Goal: Information Seeking & Learning: Learn about a topic

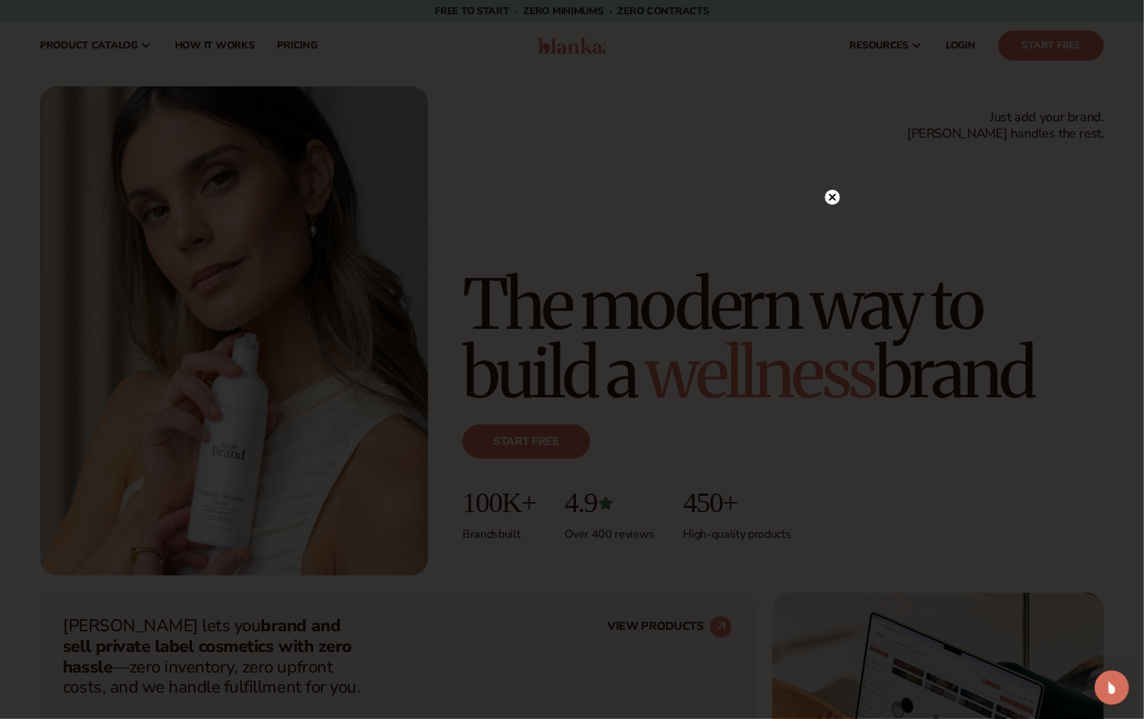
click at [833, 193] on circle at bounding box center [832, 197] width 15 height 15
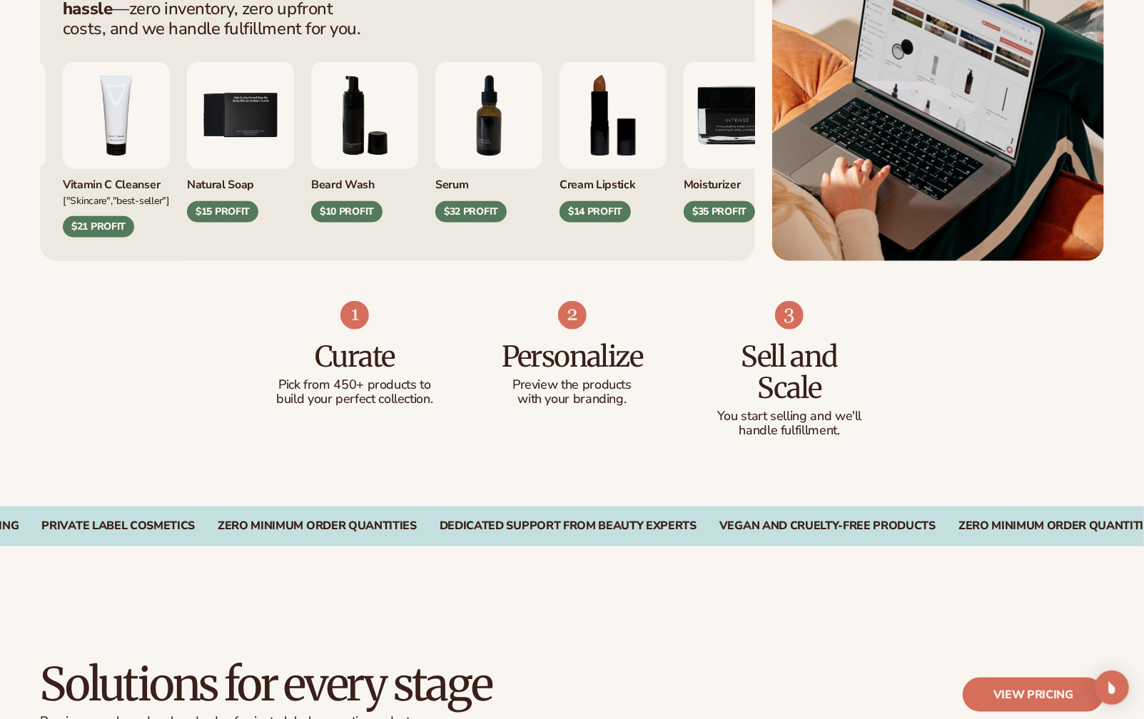
scroll to position [661, 0]
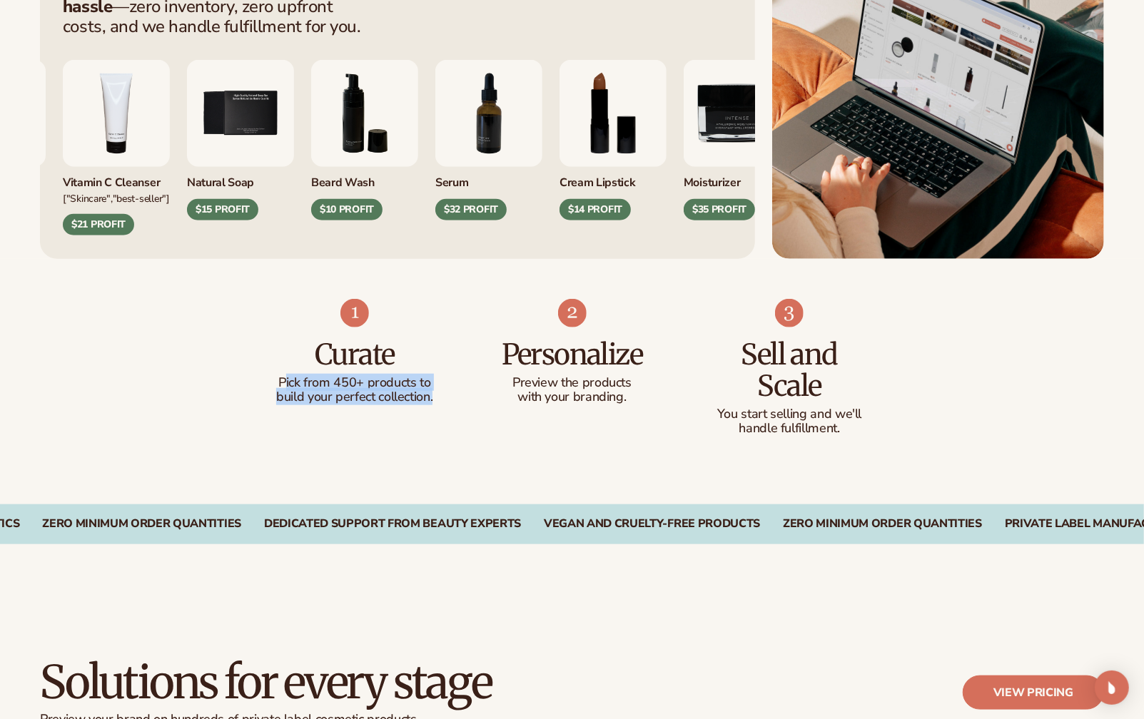
drag, startPoint x: 283, startPoint y: 386, endPoint x: 426, endPoint y: 405, distance: 143.9
click at [426, 405] on li "Curate Pick from 450+ products to build your perfect collection." at bounding box center [355, 367] width 161 height 137
click at [549, 410] on li "Personalize Preview the products with your branding." at bounding box center [572, 367] width 161 height 137
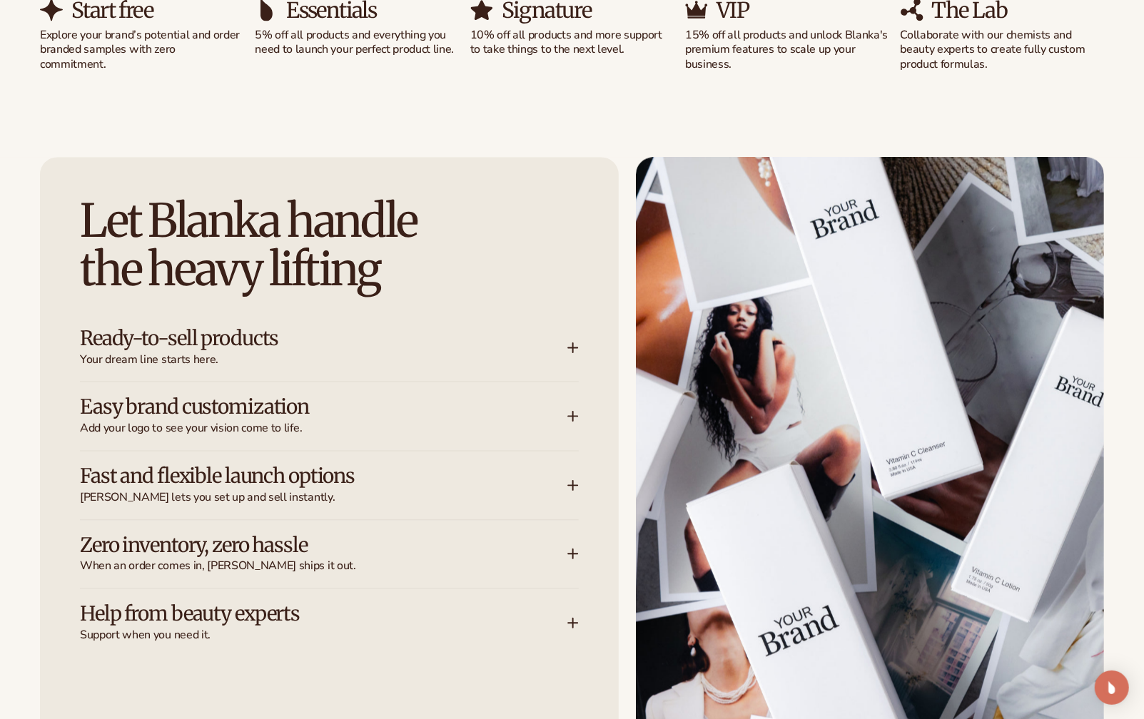
scroll to position [1677, 0]
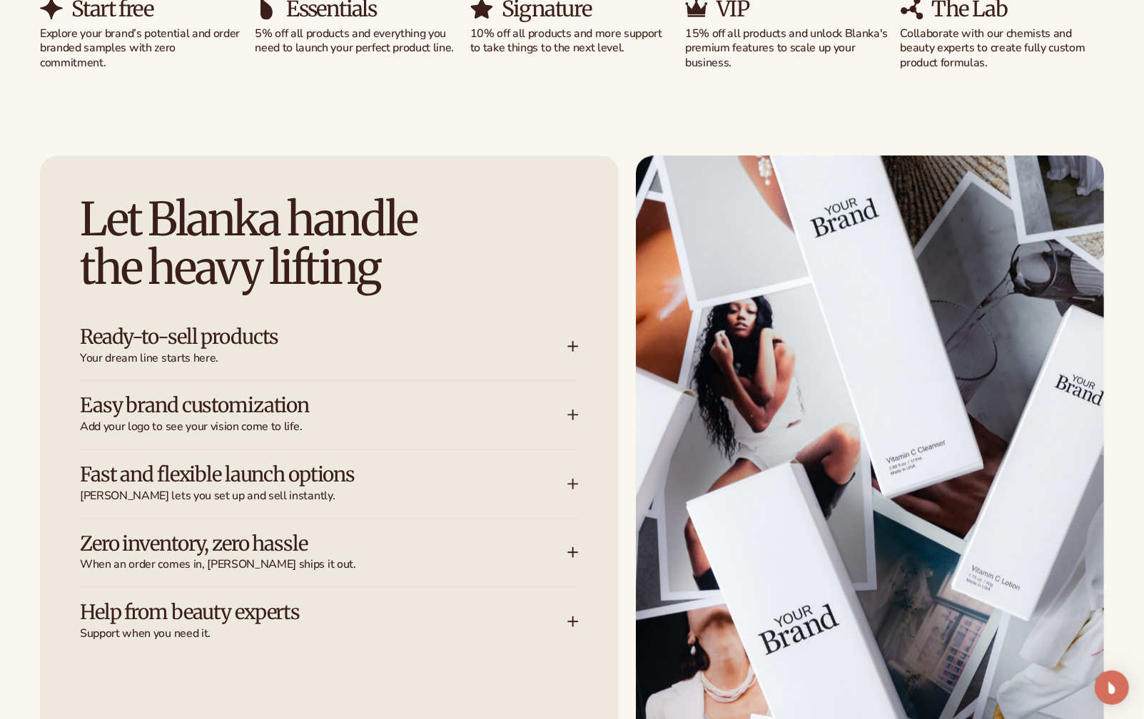
click at [235, 340] on h3 "Ready-to-sell products" at bounding box center [302, 338] width 445 height 22
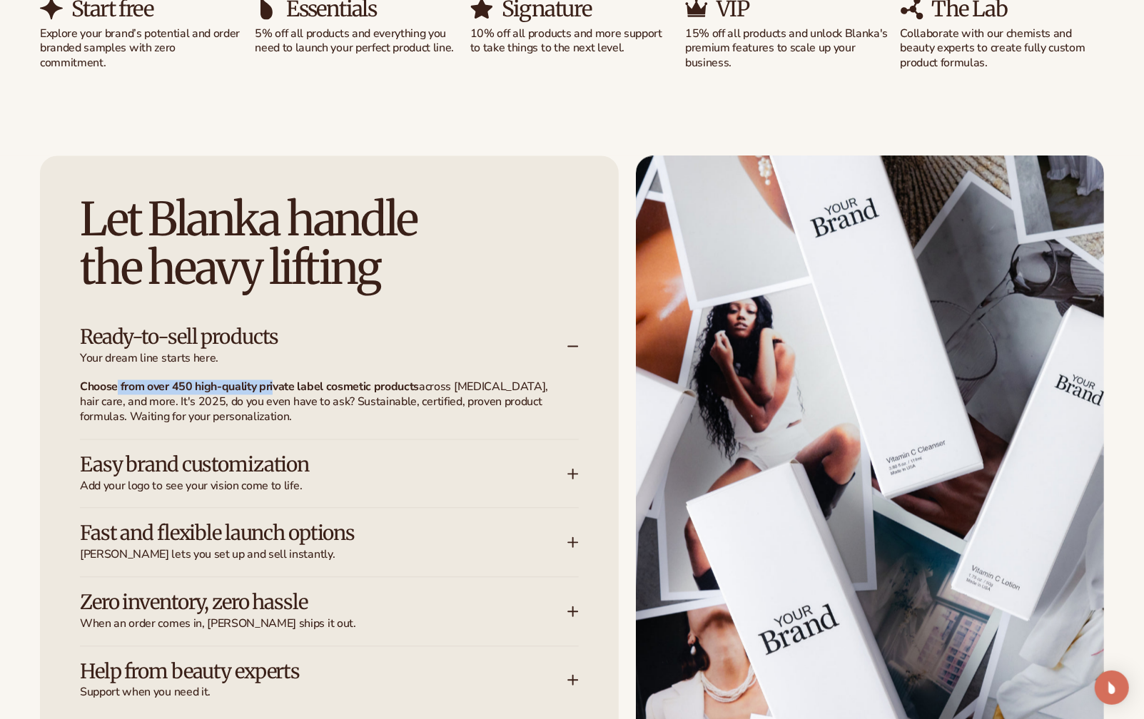
drag, startPoint x: 115, startPoint y: 392, endPoint x: 275, endPoint y: 390, distance: 160.6
click at [275, 390] on strong "Choose from over 450 high-quality private label cosmetic products" at bounding box center [249, 388] width 339 height 16
click at [315, 393] on strong "Choose from over 450 high-quality private label cosmetic products" at bounding box center [249, 388] width 339 height 16
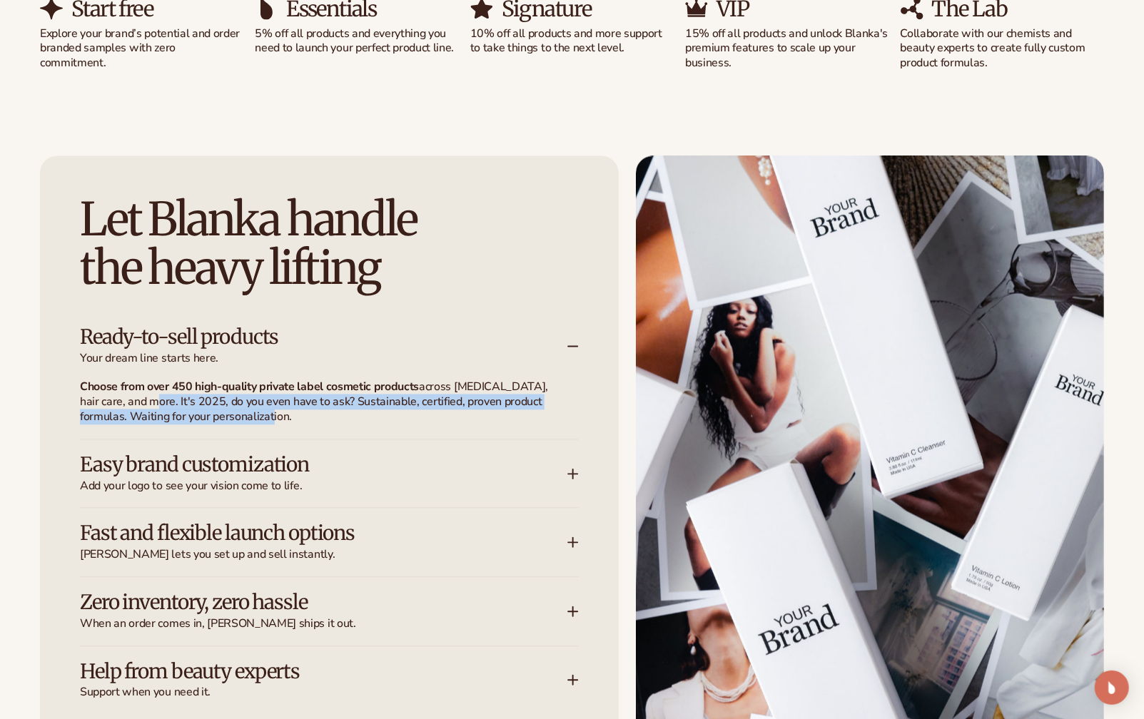
drag, startPoint x: 130, startPoint y: 398, endPoint x: 344, endPoint y: 423, distance: 215.5
click at [344, 423] on p "Choose from over 450 high-quality private label cosmetic products across skin c…" at bounding box center [321, 402] width 482 height 44
click at [254, 416] on p "Choose from over 450 high-quality private label cosmetic products across skin c…" at bounding box center [321, 402] width 482 height 44
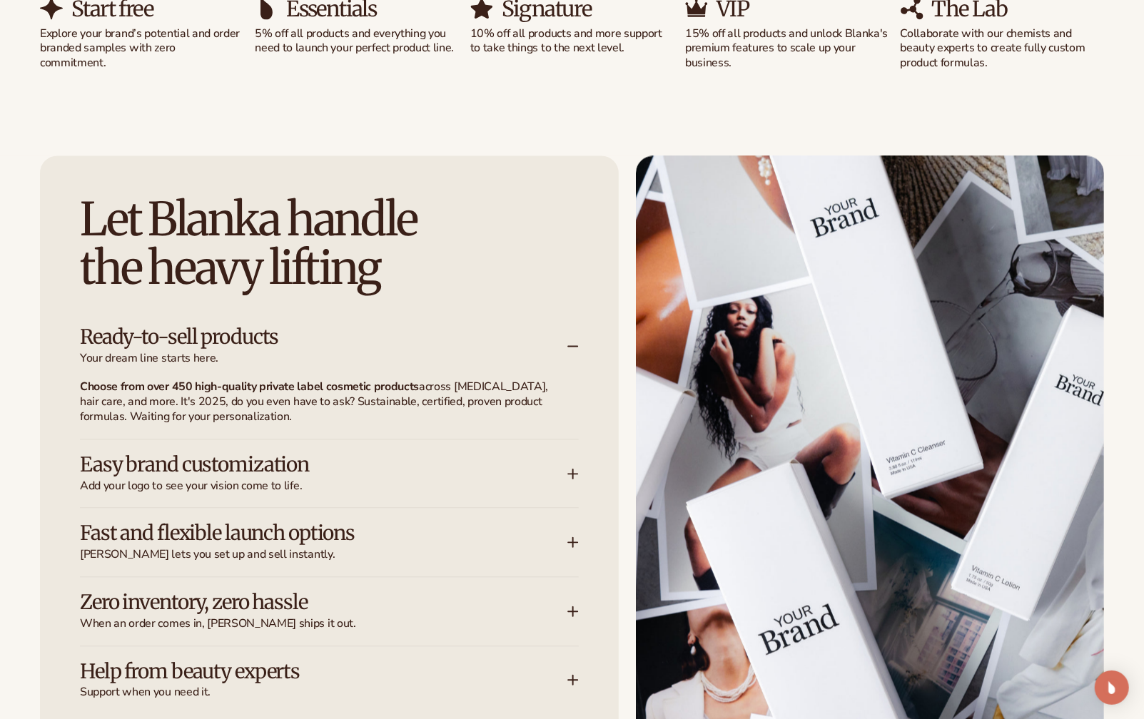
click at [178, 460] on h3 "Easy brand customization" at bounding box center [302, 466] width 445 height 22
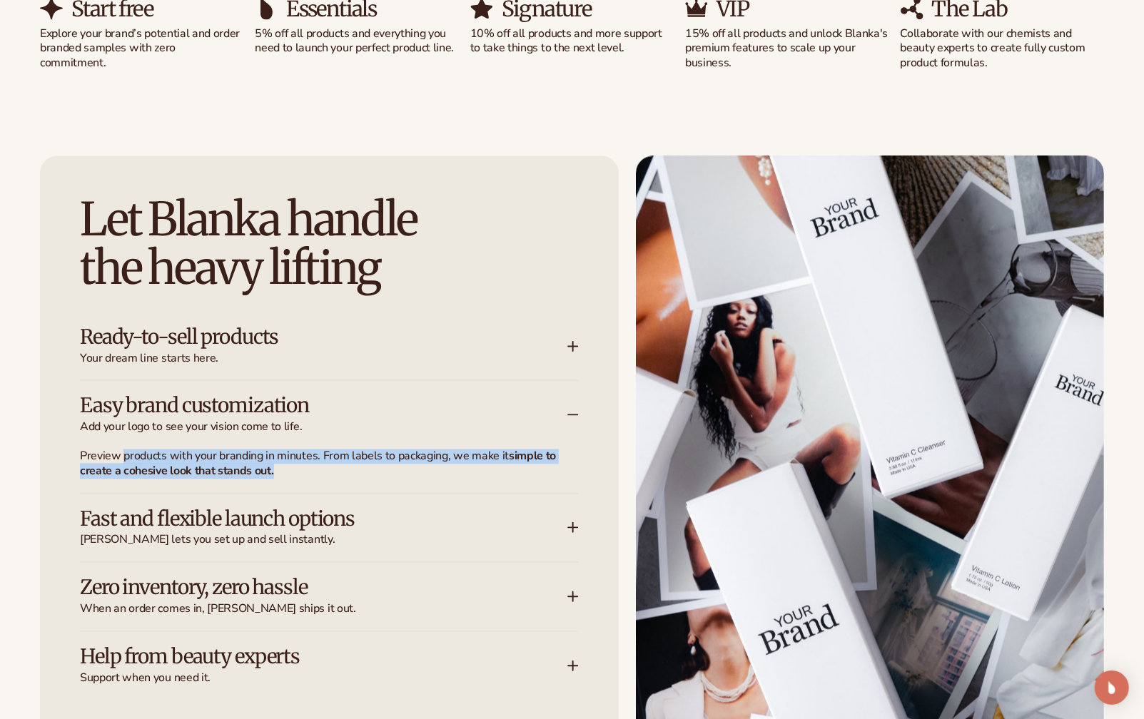
drag, startPoint x: 123, startPoint y: 459, endPoint x: 296, endPoint y: 467, distance: 172.9
click at [296, 467] on p "Preview products with your branding in minutes. From labels to packaging, we ma…" at bounding box center [321, 465] width 482 height 30
click at [323, 467] on p "Preview products with your branding in minutes. From labels to packaging, we ma…" at bounding box center [321, 465] width 482 height 30
drag, startPoint x: 330, startPoint y: 457, endPoint x: 336, endPoint y: 472, distance: 16.0
click at [336, 472] on p "Preview products with your branding in minutes. From labels to packaging, we ma…" at bounding box center [321, 465] width 482 height 30
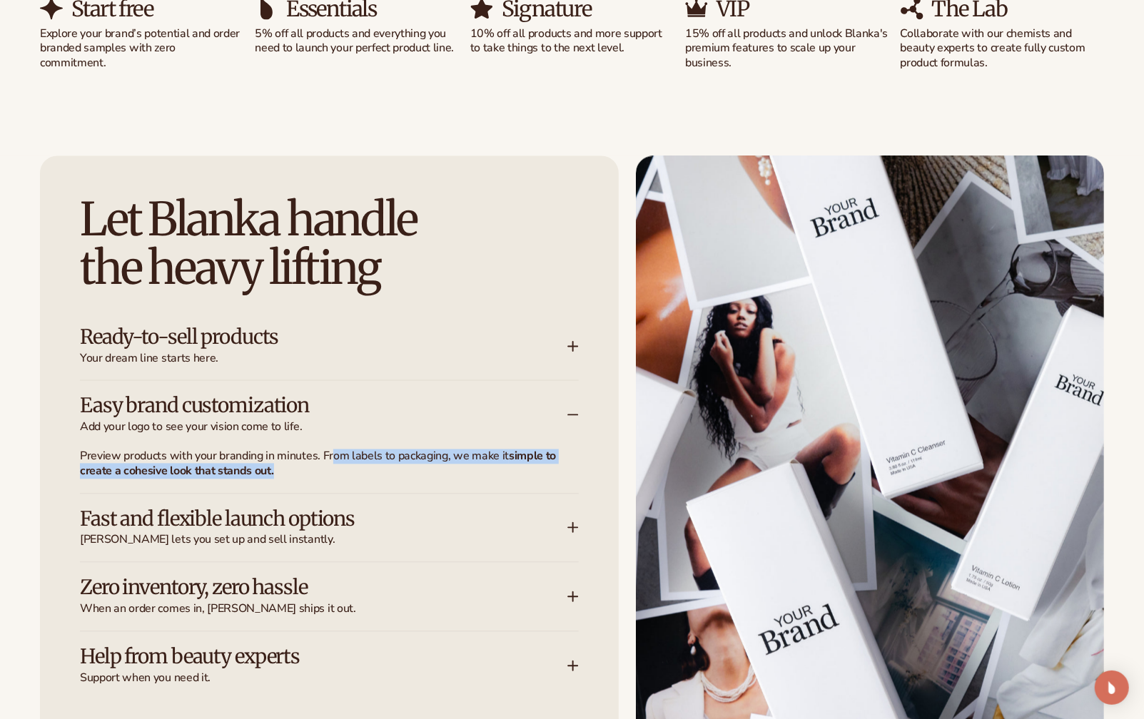
click at [305, 475] on p "Preview products with your branding in minutes. From labels to packaging, we ma…" at bounding box center [321, 465] width 482 height 30
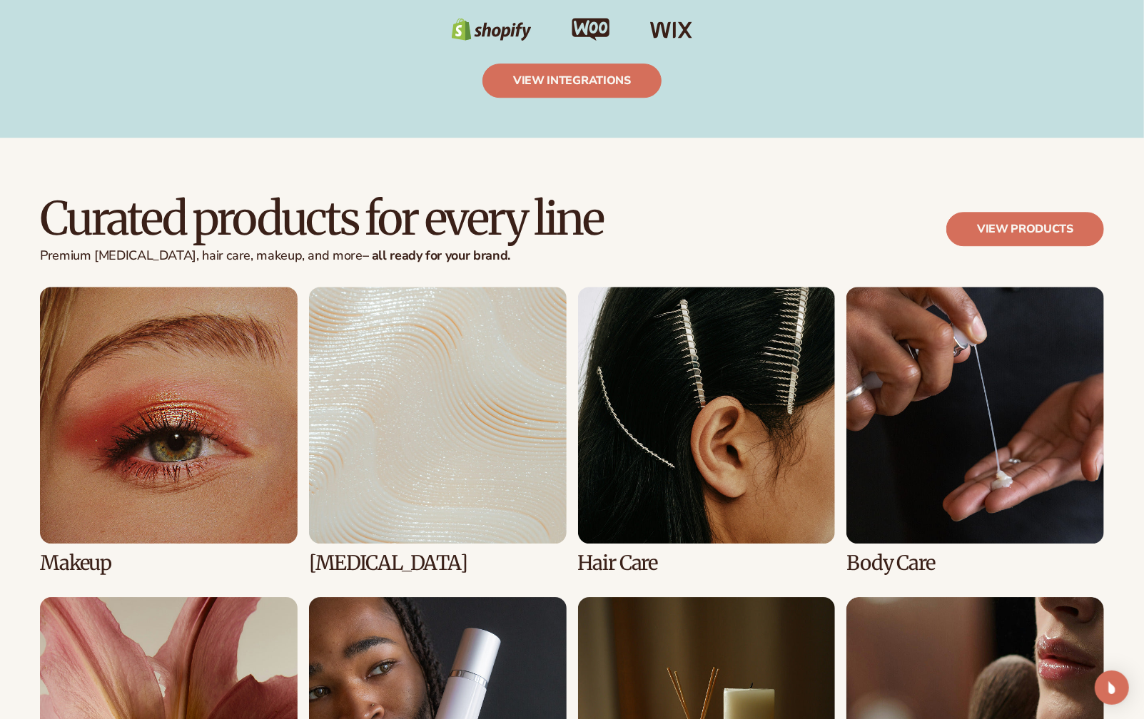
scroll to position [2614, 0]
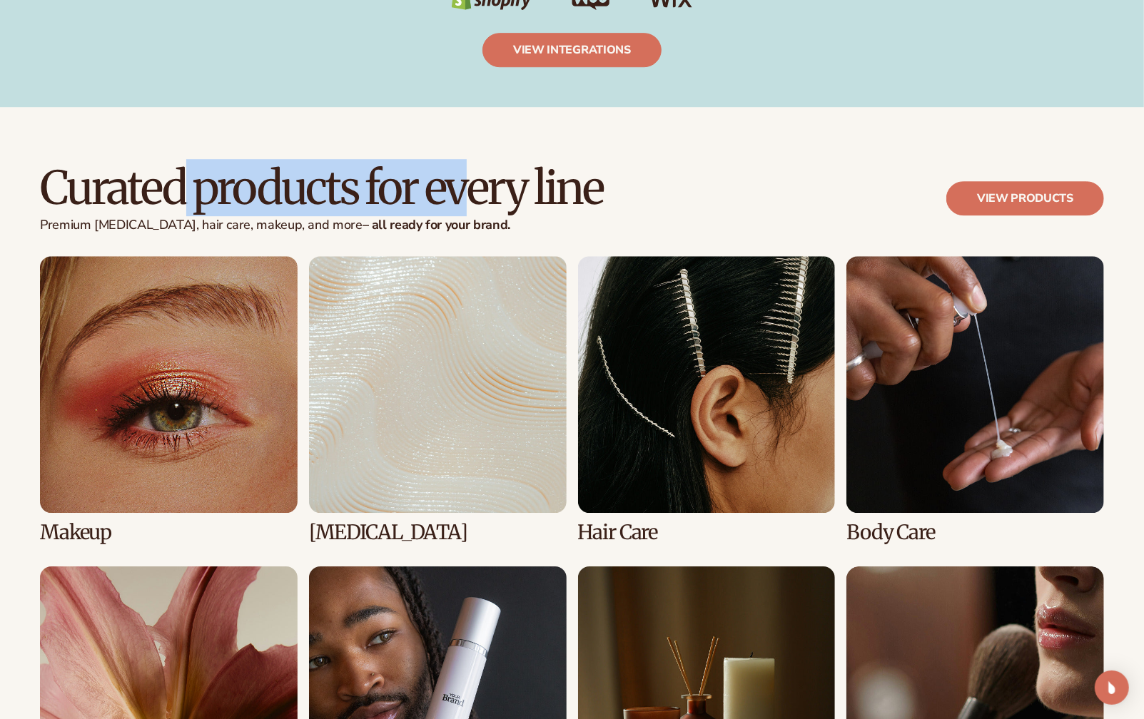
drag, startPoint x: 182, startPoint y: 195, endPoint x: 473, endPoint y: 184, distance: 291.3
click at [473, 184] on h2 "Curated products for every line" at bounding box center [321, 188] width 563 height 48
click at [539, 199] on h2 "Curated products for every line" at bounding box center [321, 188] width 563 height 48
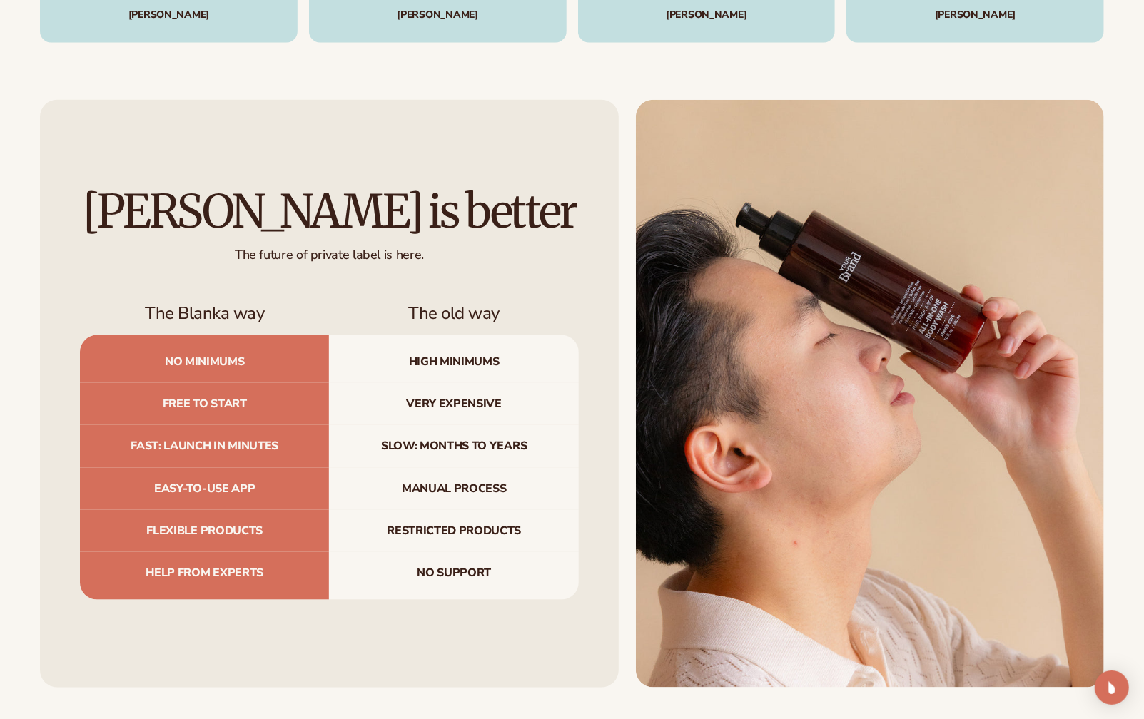
scroll to position [4390, 0]
click at [429, 360] on span "High minimums" at bounding box center [453, 359] width 249 height 48
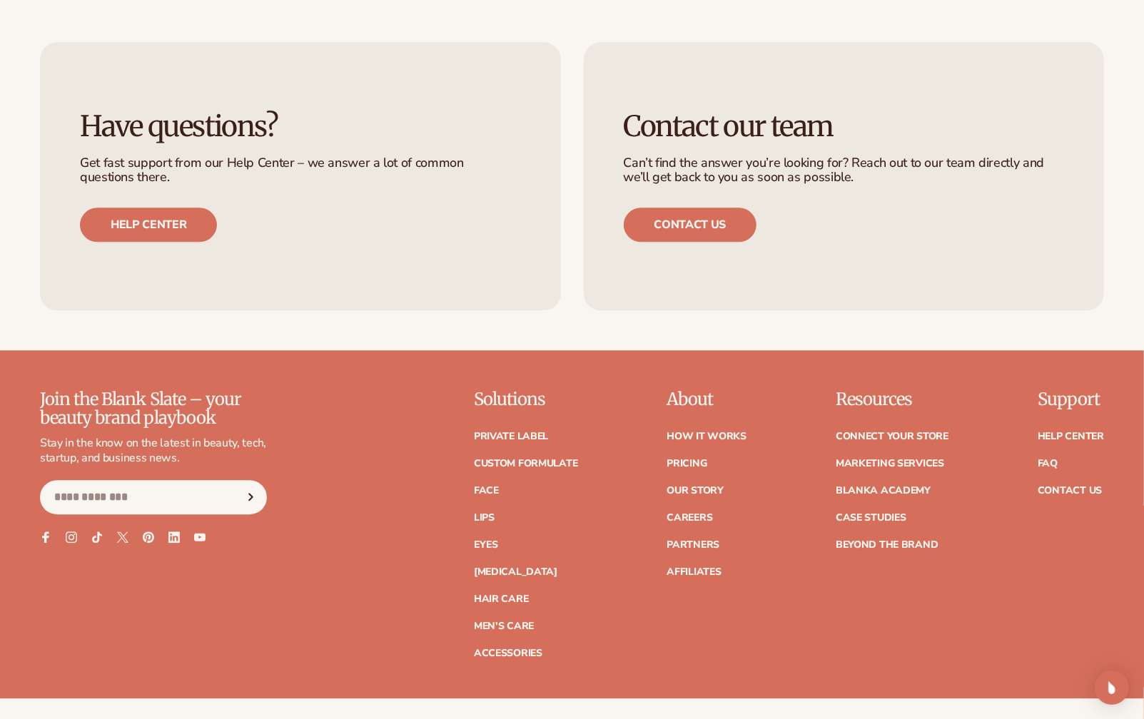
scroll to position [5664, 0]
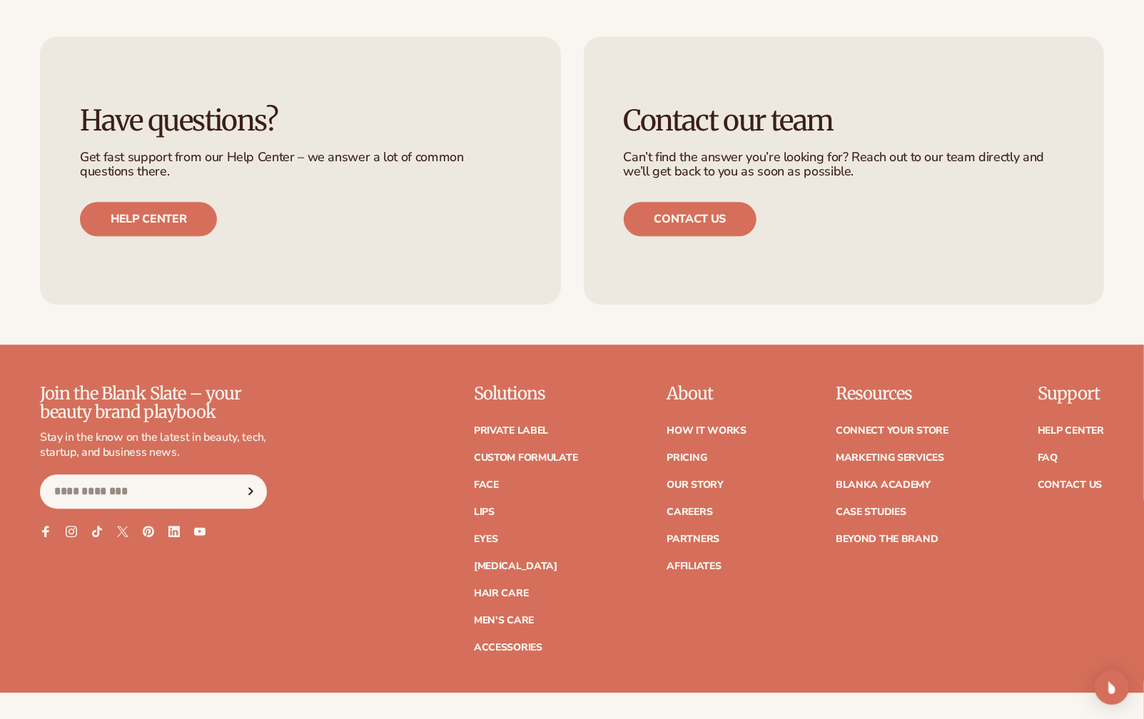
click at [693, 447] on ul "How It Works Pricing Our Story Careers Partners Affiliates" at bounding box center [706, 492] width 80 height 160
click at [692, 454] on link "Pricing" at bounding box center [686, 458] width 40 height 10
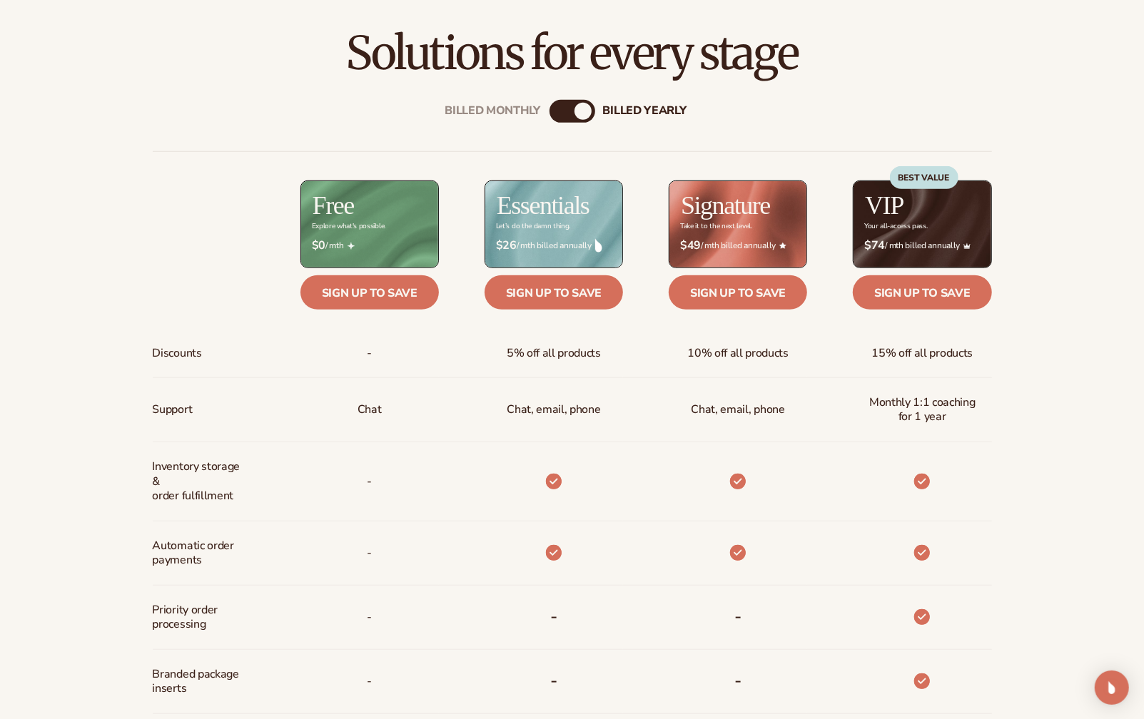
scroll to position [535, 0]
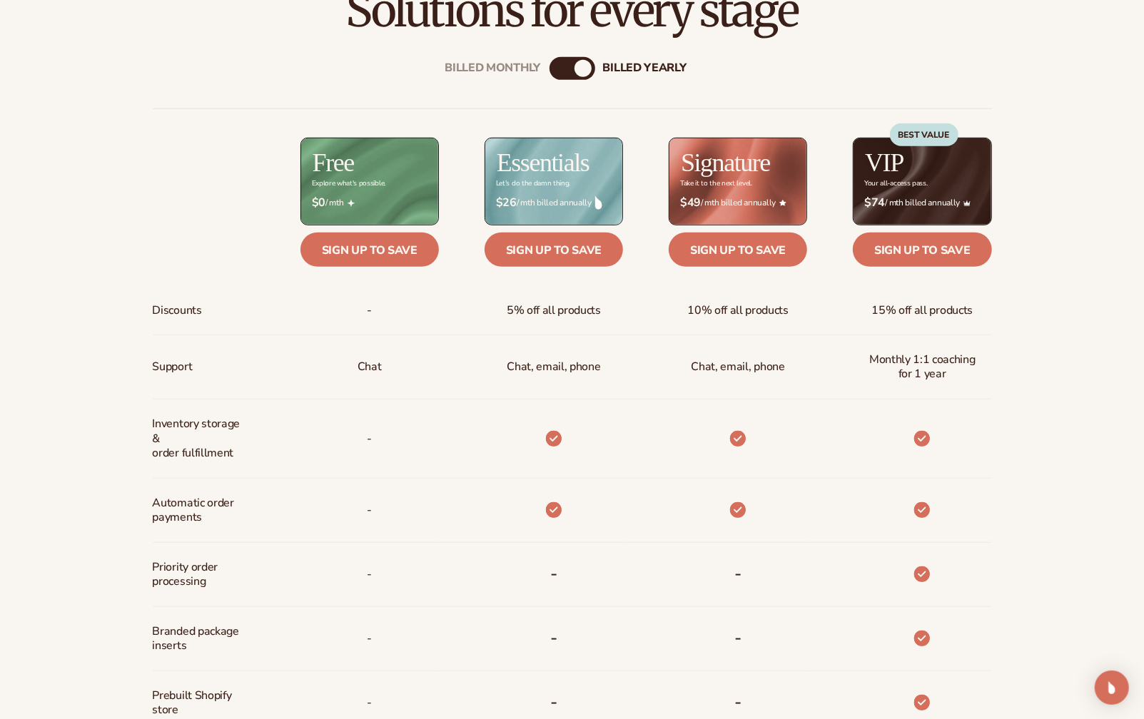
click at [564, 68] on div "Billed Monthly" at bounding box center [557, 68] width 17 height 17
click at [586, 71] on div "billed Yearly" at bounding box center [586, 68] width 17 height 17
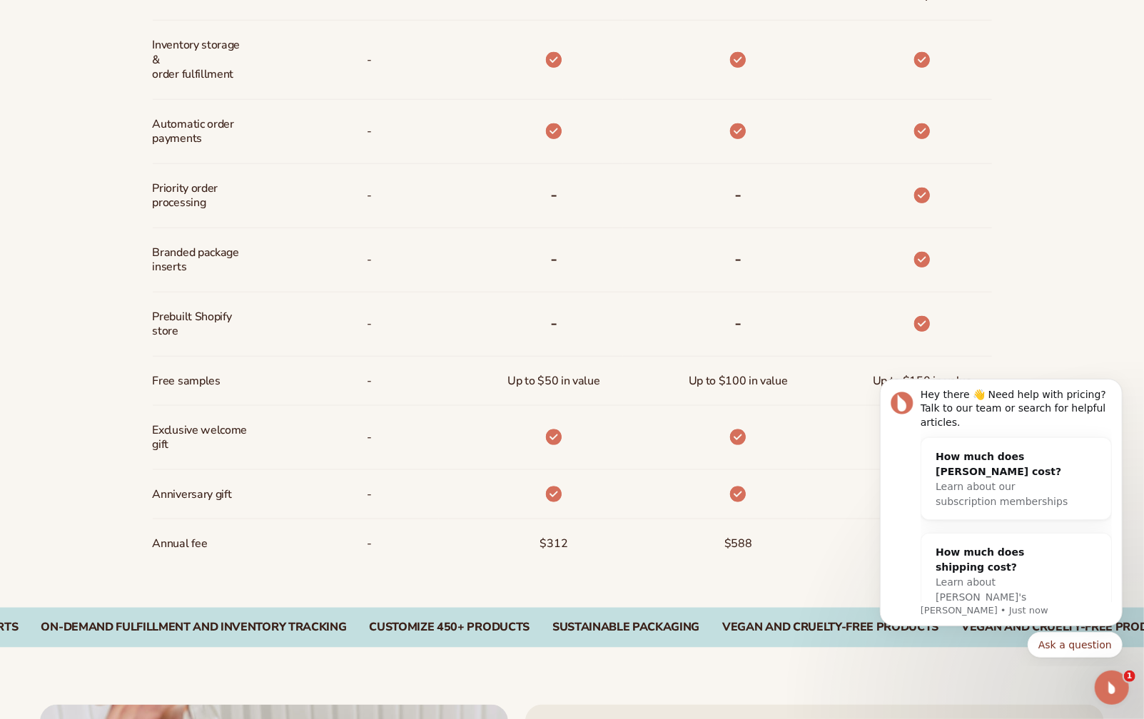
scroll to position [982, 0]
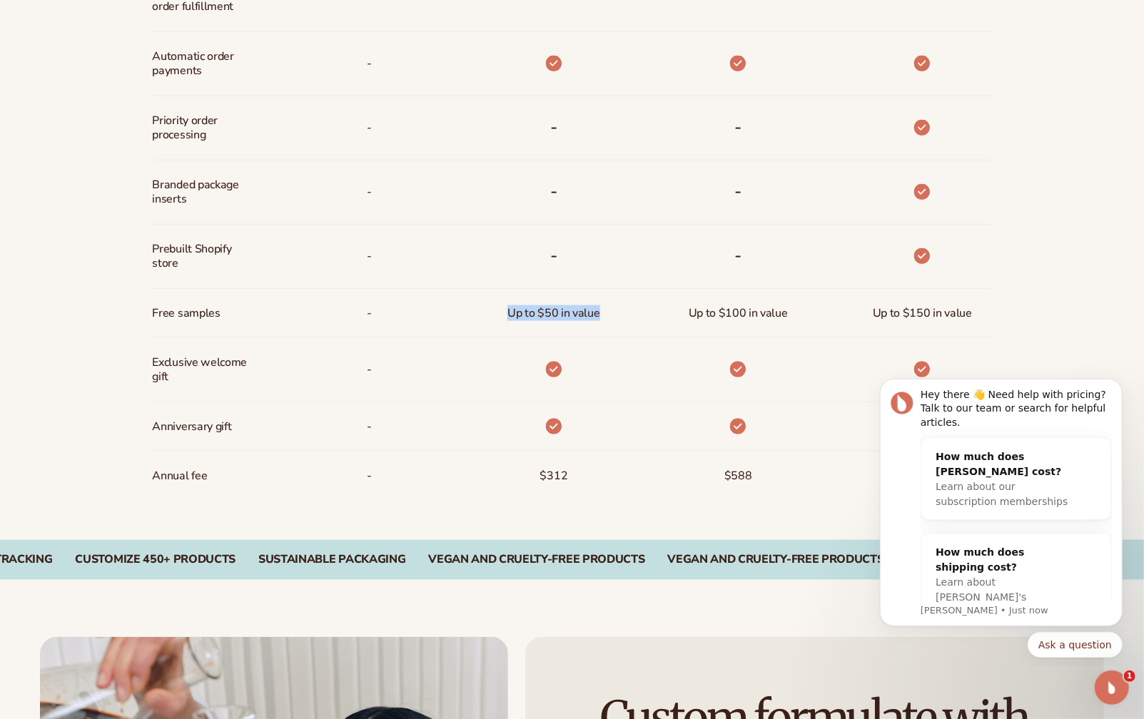
drag, startPoint x: 510, startPoint y: 313, endPoint x: 616, endPoint y: 306, distance: 105.9
click at [616, 306] on div "Up to $50 in value" at bounding box center [531, 313] width 184 height 49
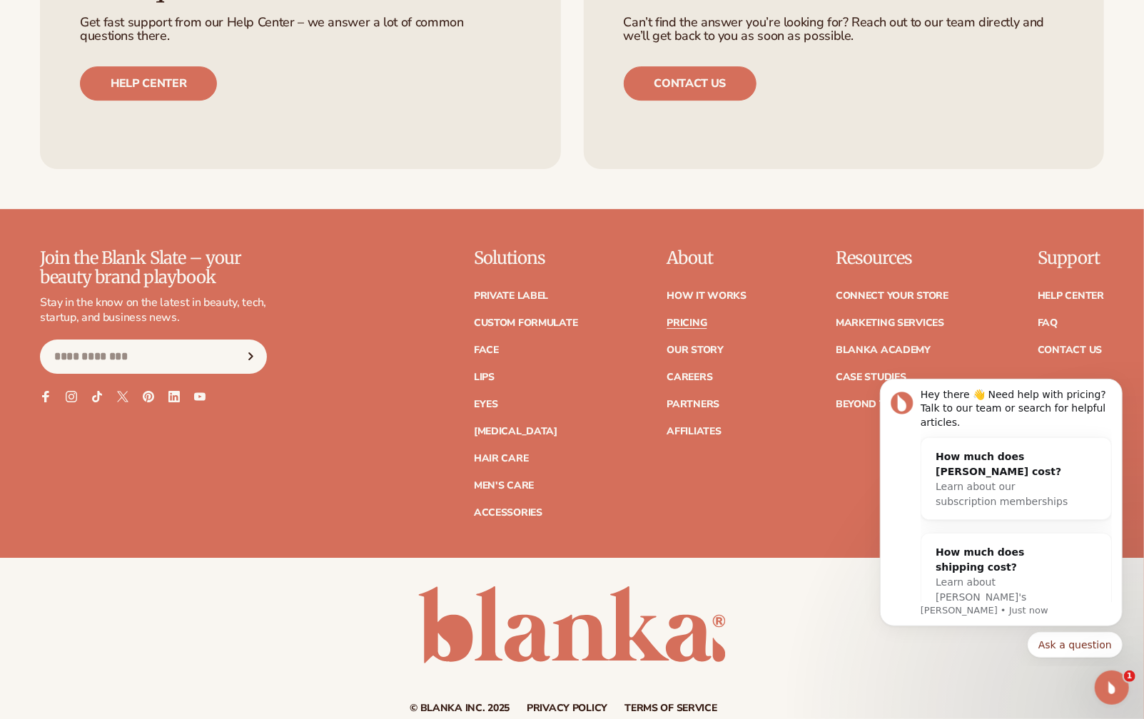
scroll to position [2947, 0]
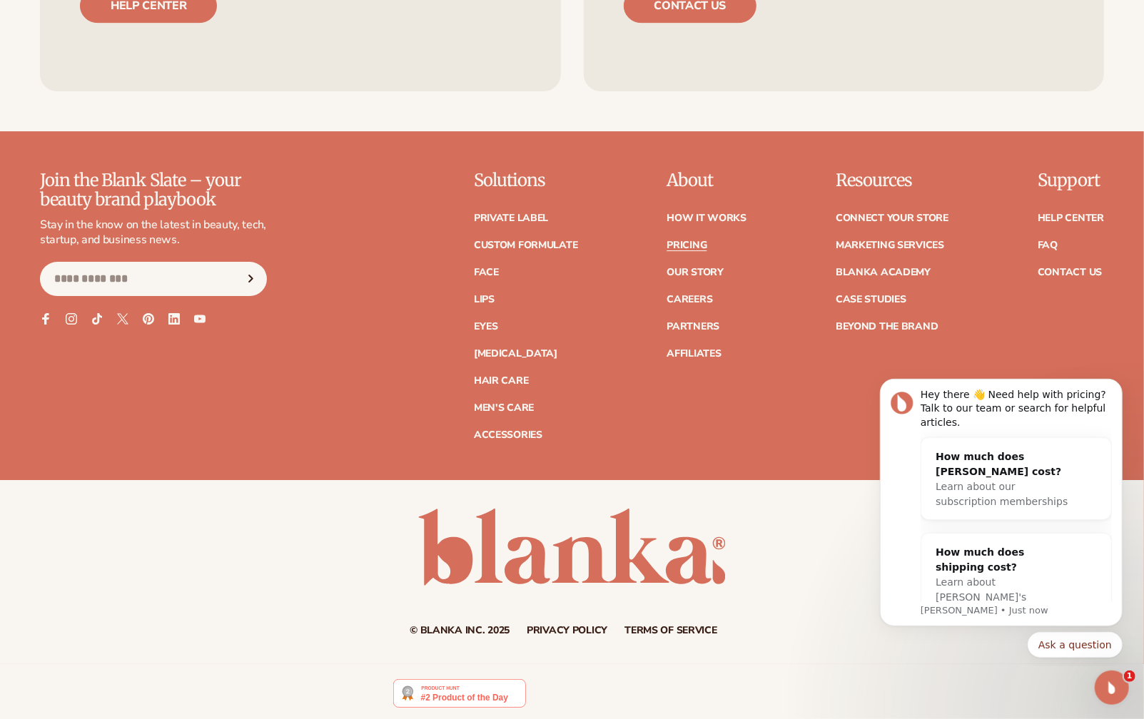
click at [460, 690] on img at bounding box center [459, 693] width 132 height 29
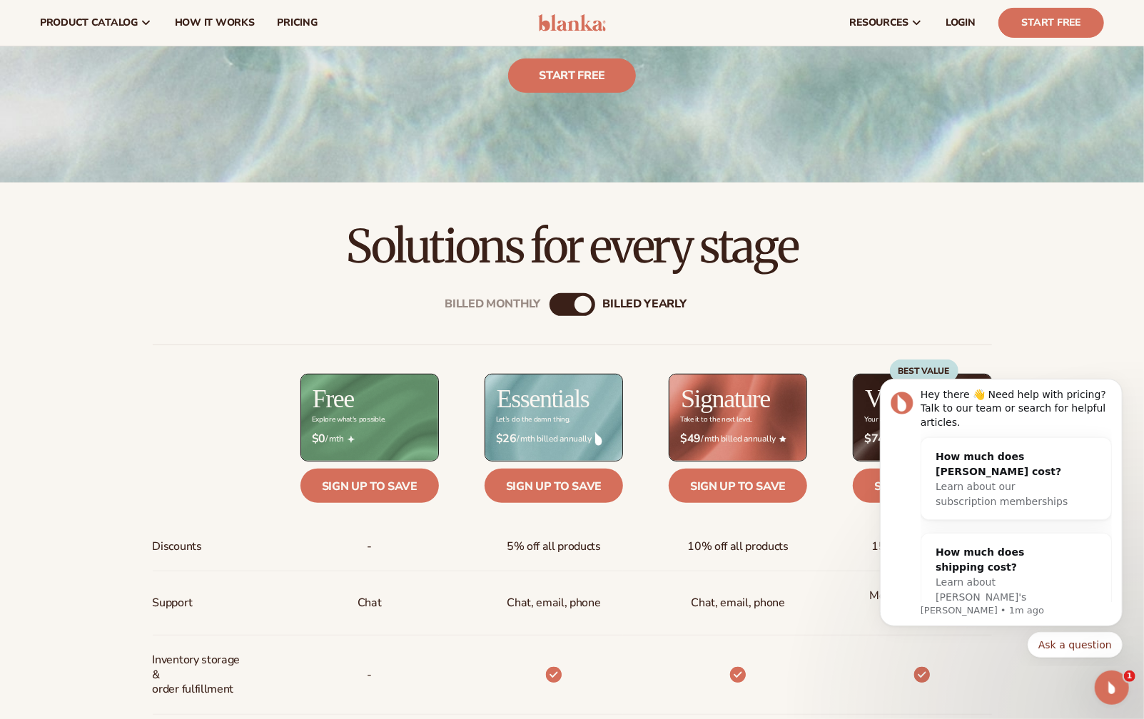
scroll to position [0, 0]
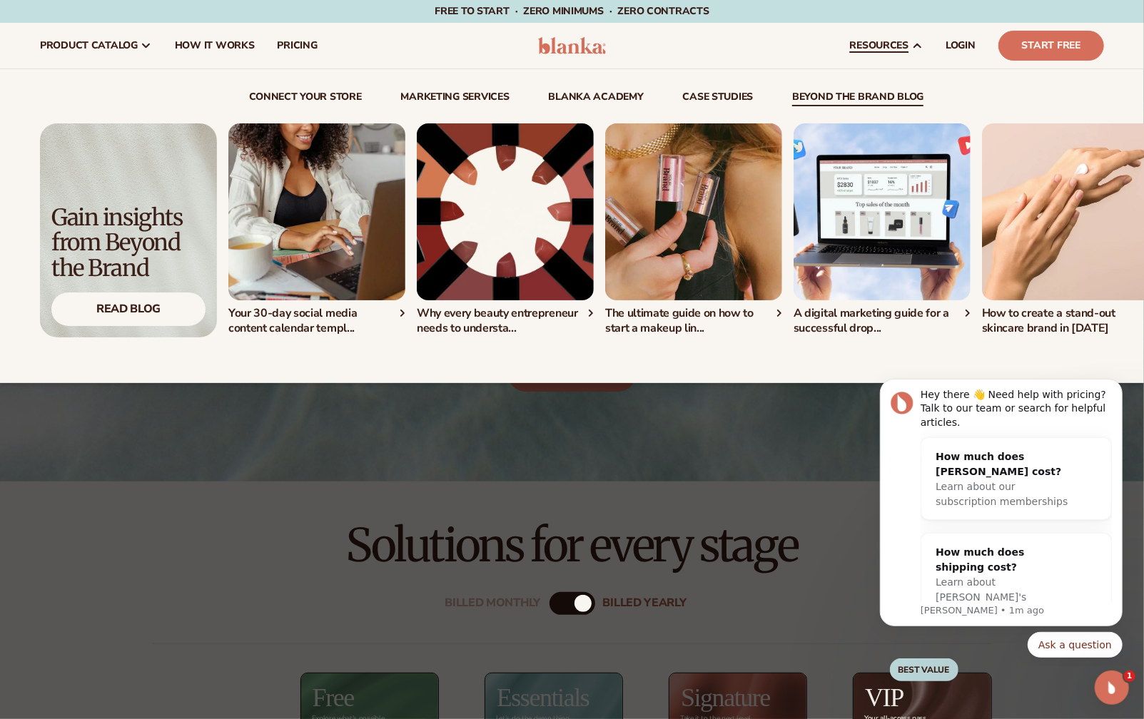
click at [290, 245] on img "1 / 5" at bounding box center [316, 211] width 177 height 177
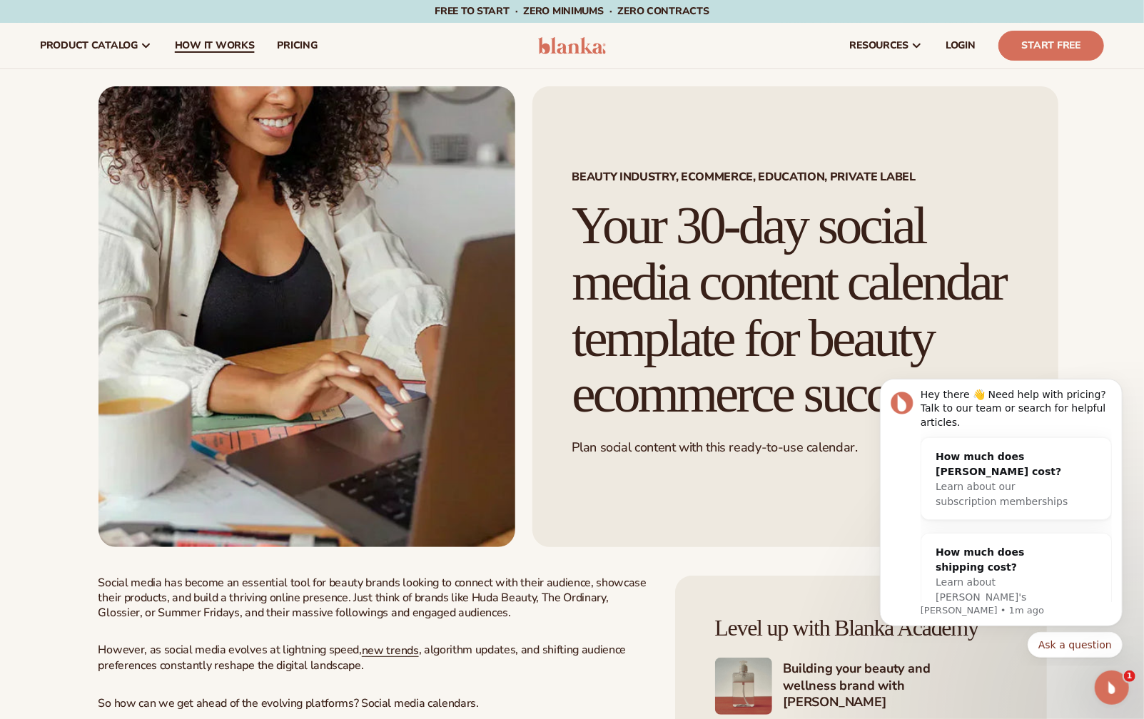
click at [212, 45] on span "How It Works" at bounding box center [215, 45] width 80 height 11
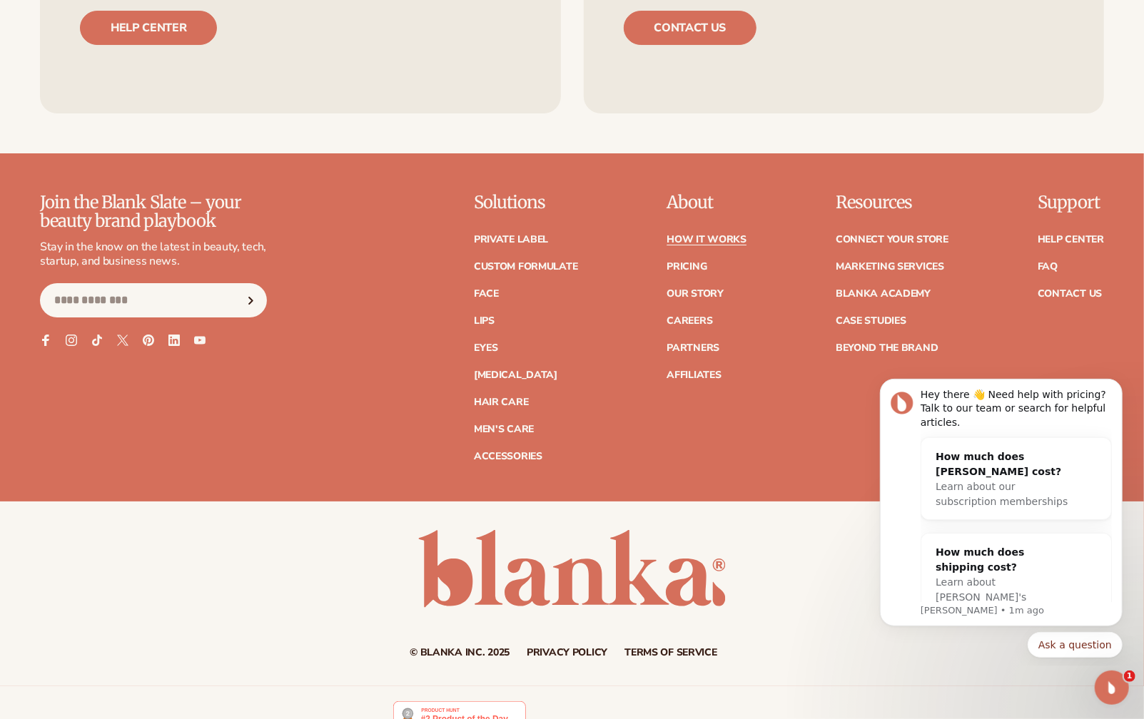
scroll to position [3290, 0]
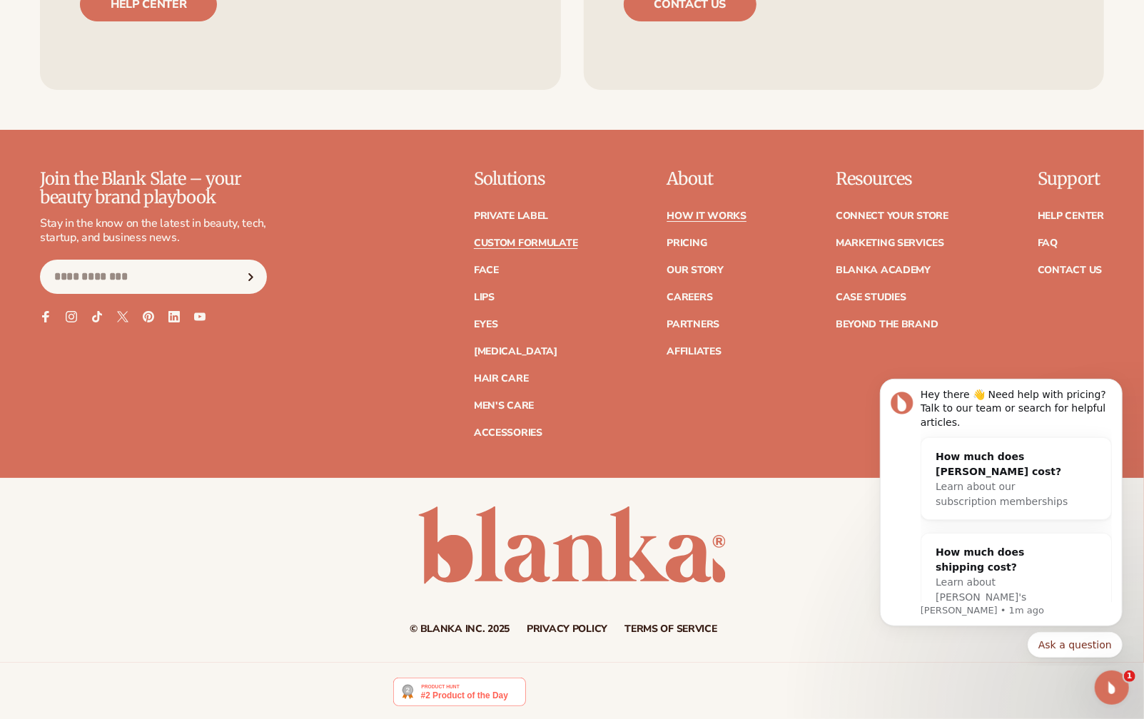
click at [517, 240] on link "Custom formulate" at bounding box center [526, 243] width 104 height 10
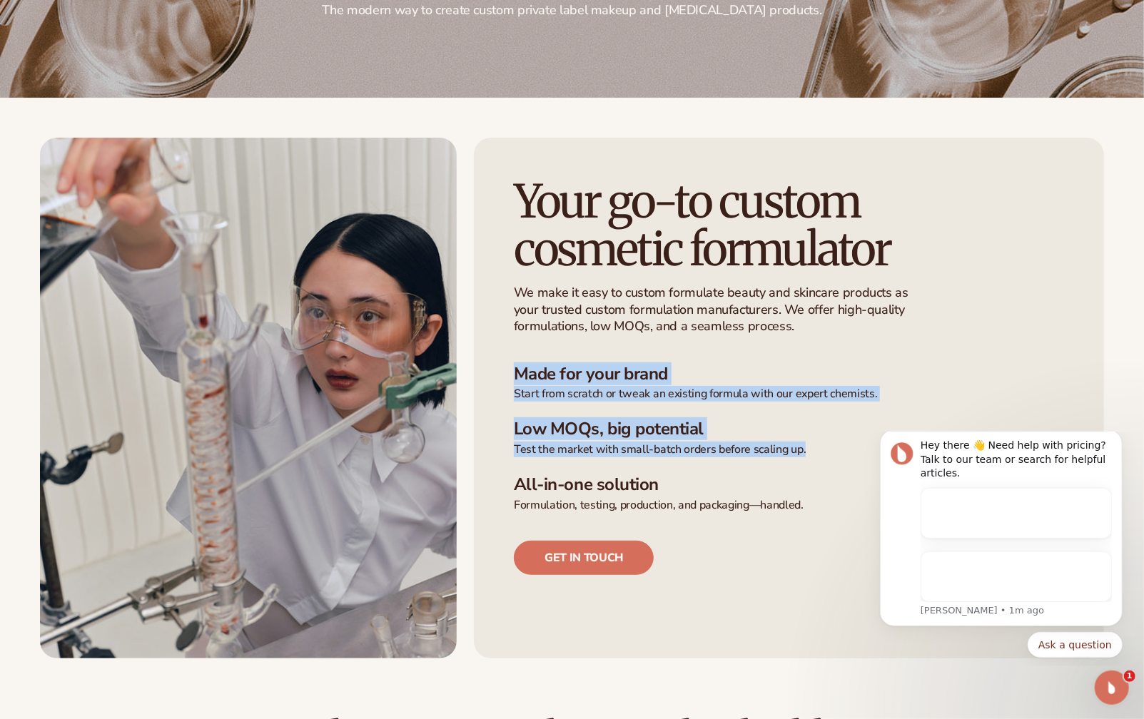
drag, startPoint x: 518, startPoint y: 382, endPoint x: 590, endPoint y: 463, distance: 108.2
click at [590, 463] on ul "Made for your brand Start from scratch or tweak an existing formula with our ex…" at bounding box center [789, 438] width 550 height 149
click at [645, 483] on h3 "All-in-one solution" at bounding box center [789, 485] width 550 height 21
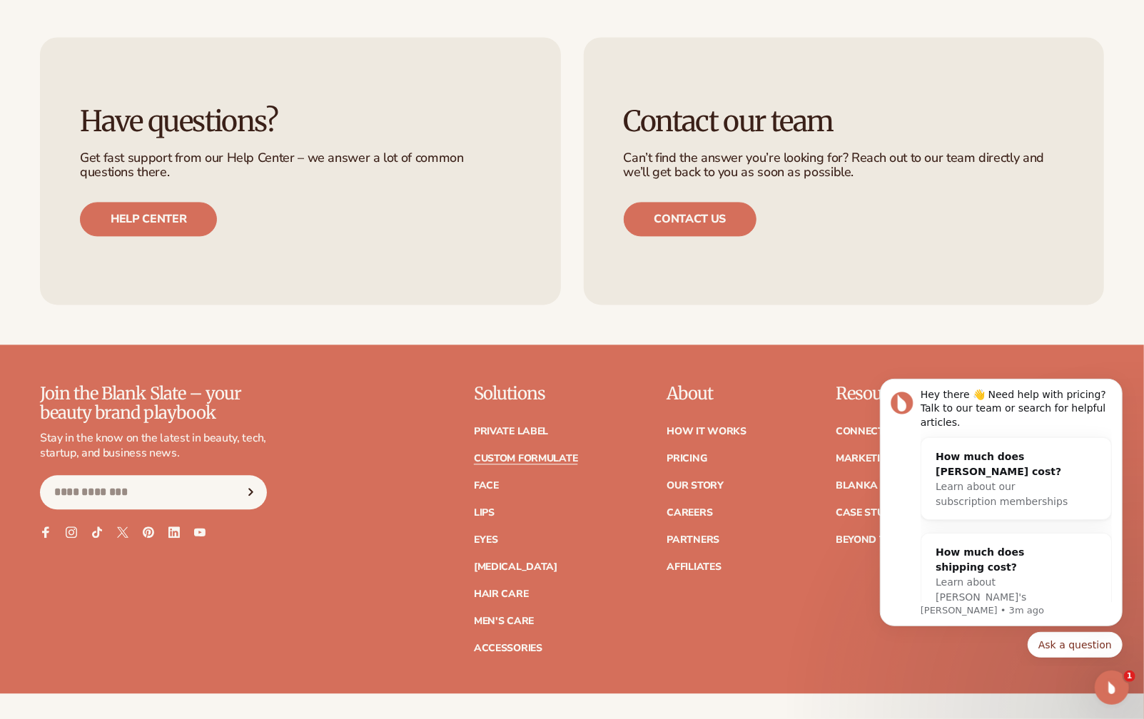
scroll to position [1830, 0]
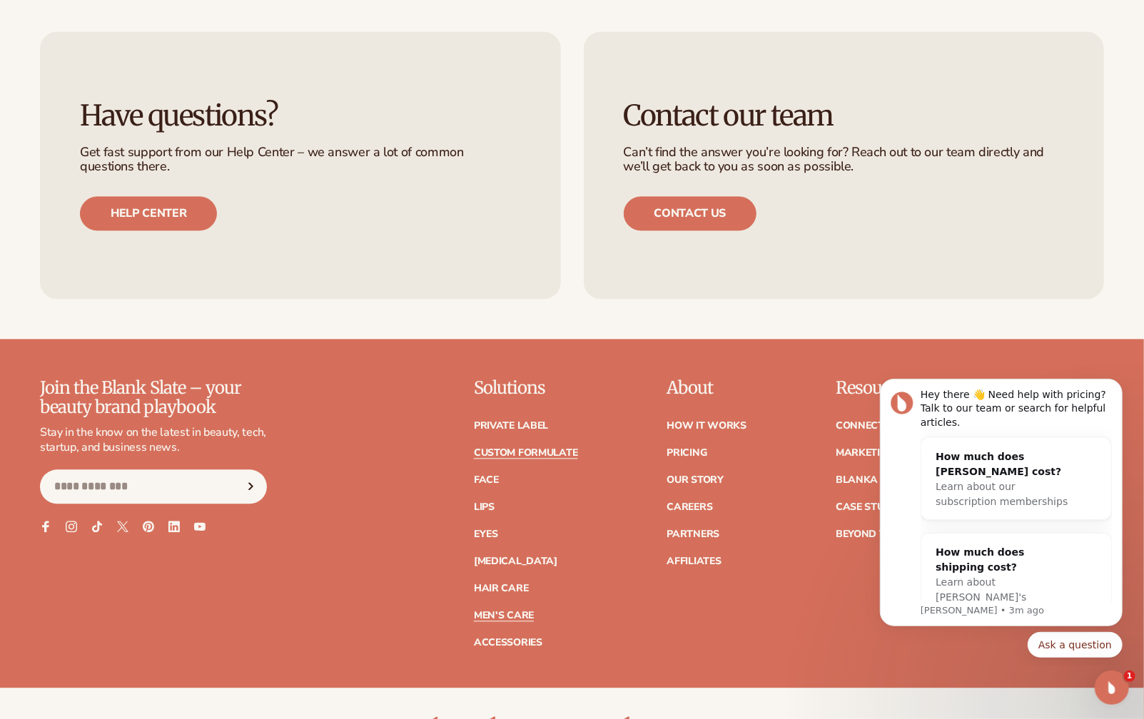
click at [490, 612] on link "Men's Care" at bounding box center [504, 616] width 60 height 10
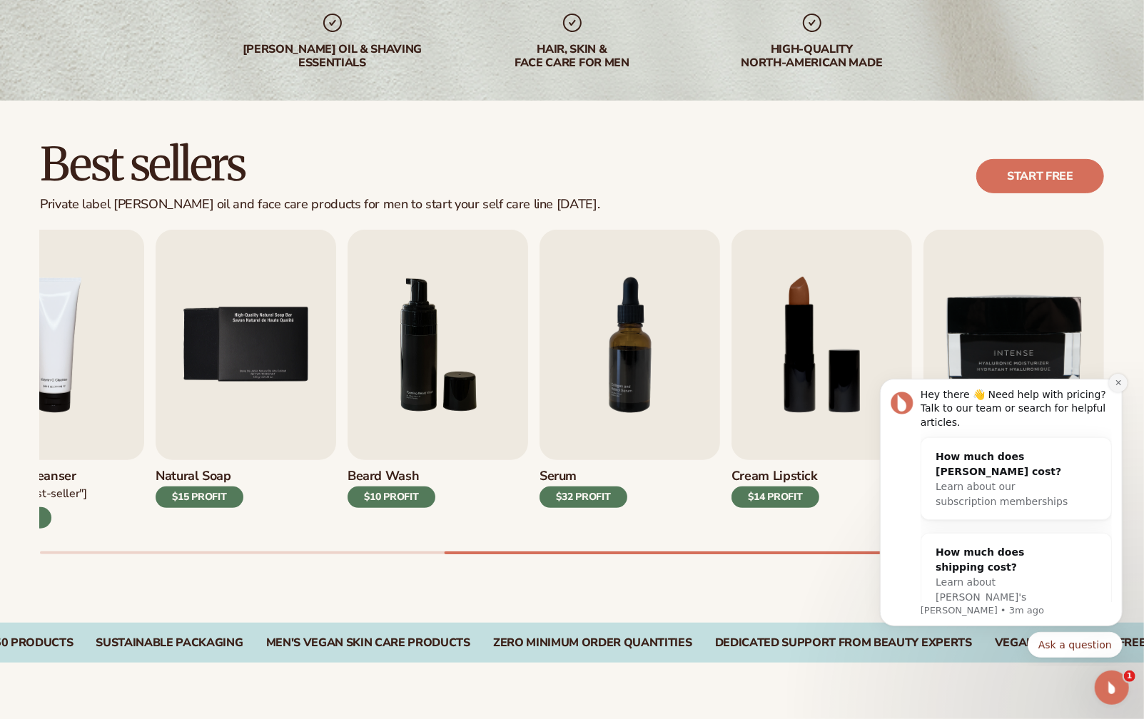
click at [1116, 382] on icon "Dismiss notification" at bounding box center [1118, 382] width 8 height 8
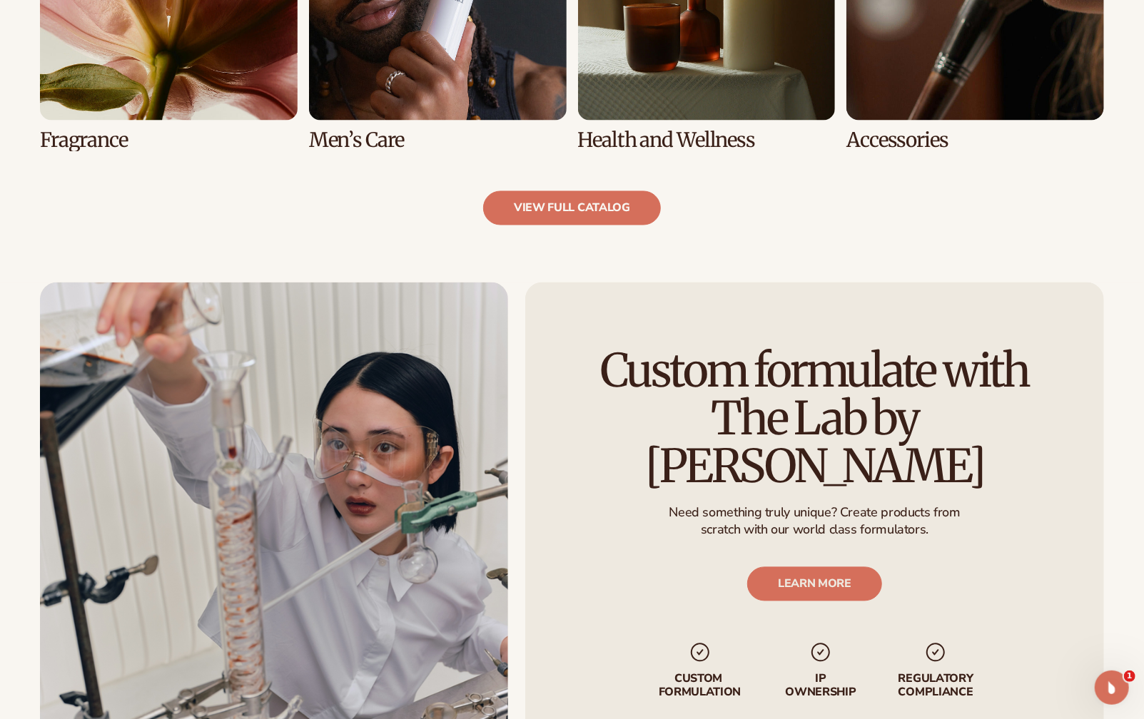
scroll to position [1546, 0]
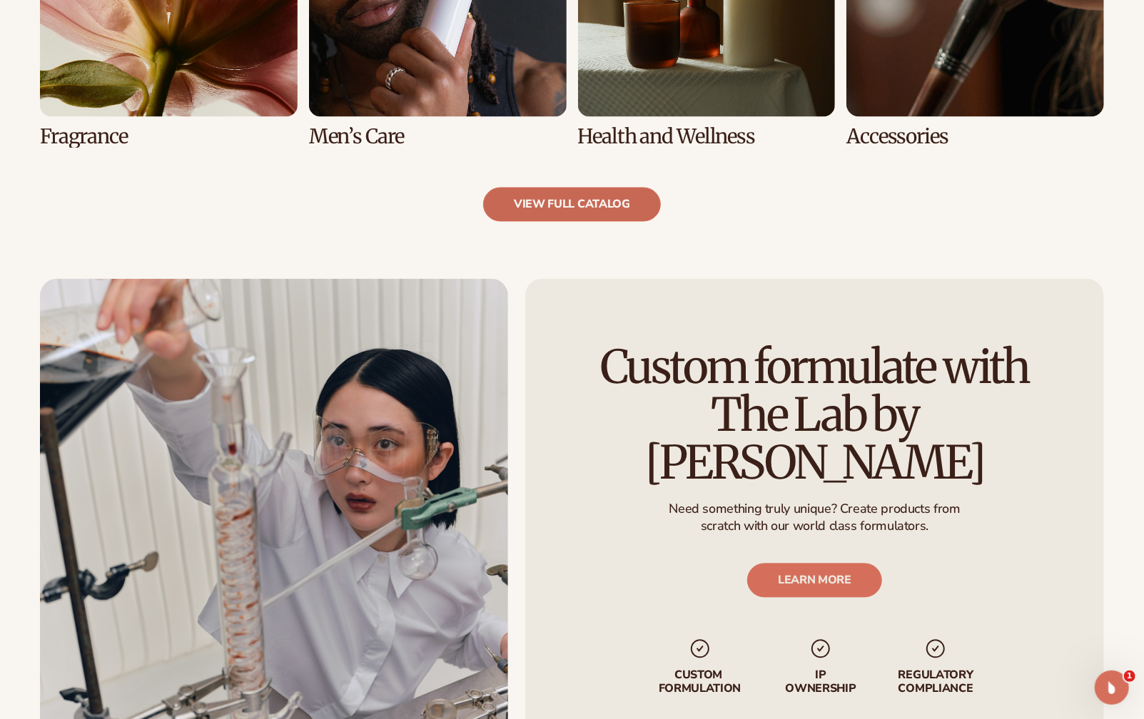
click at [559, 201] on link "view full catalog" at bounding box center [572, 205] width 178 height 34
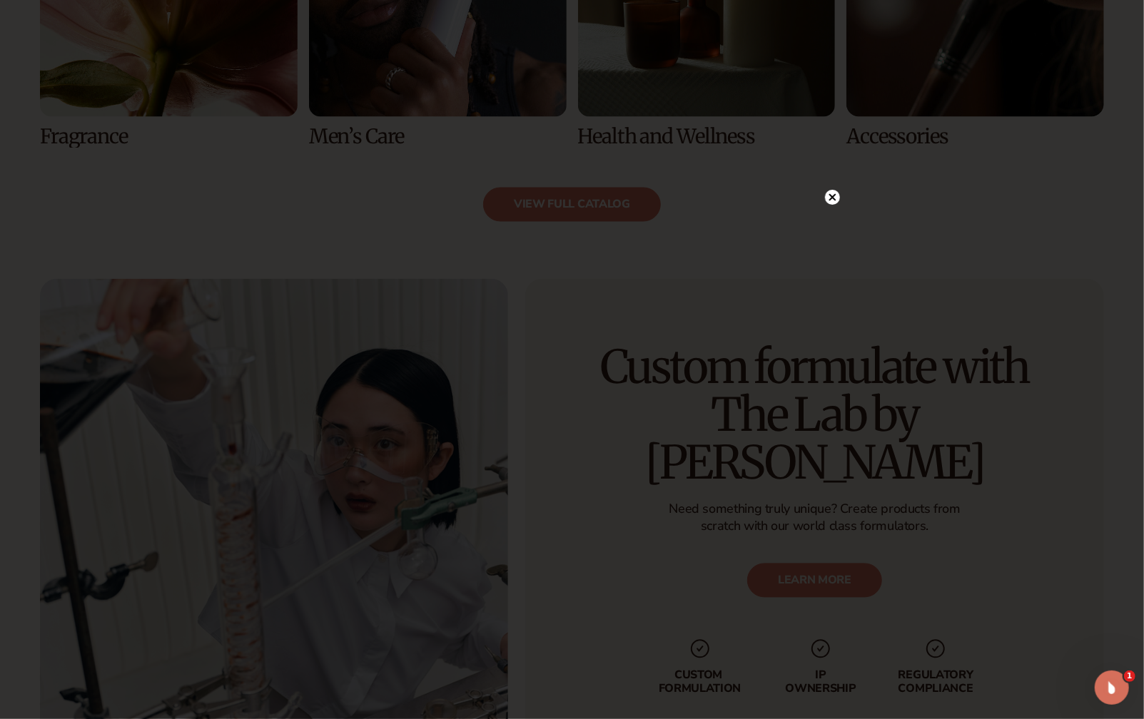
click at [835, 201] on circle at bounding box center [832, 197] width 15 height 15
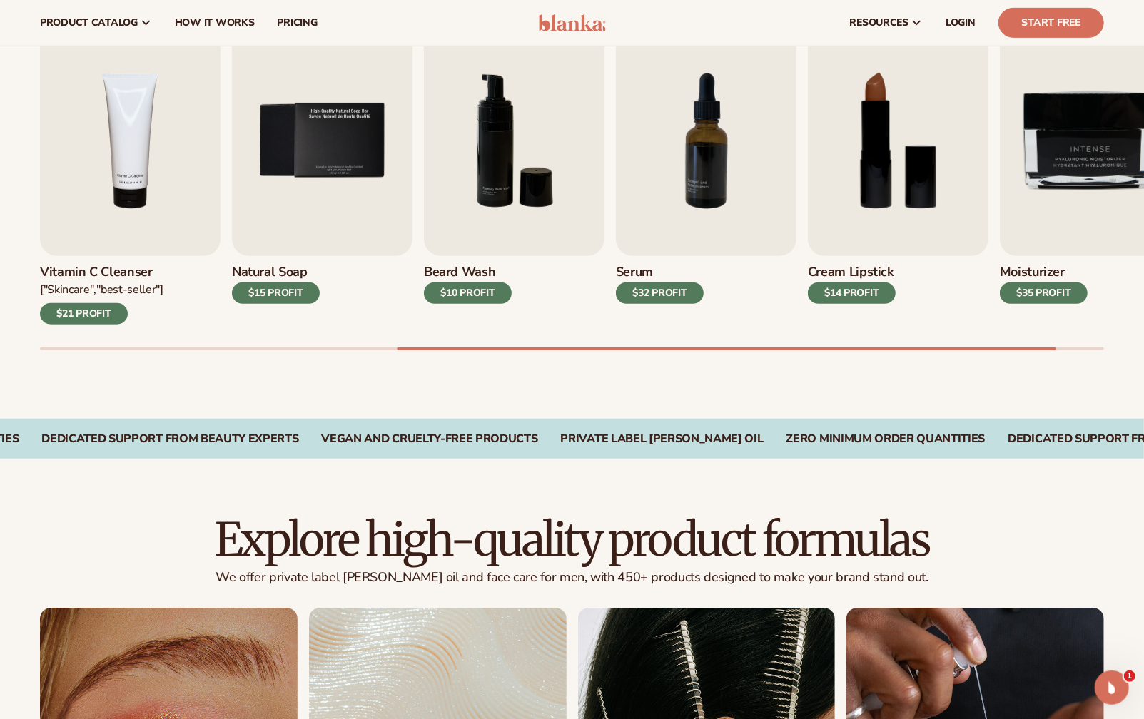
scroll to position [271, 0]
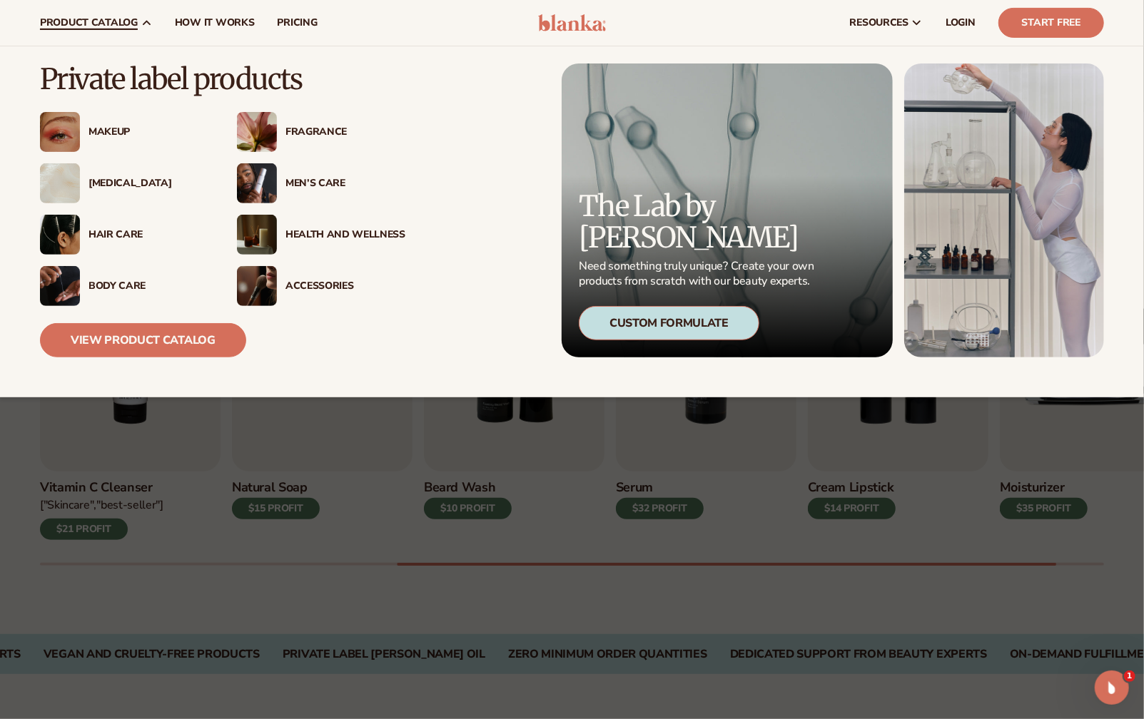
click at [103, 133] on div "Makeup" at bounding box center [148, 132] width 120 height 12
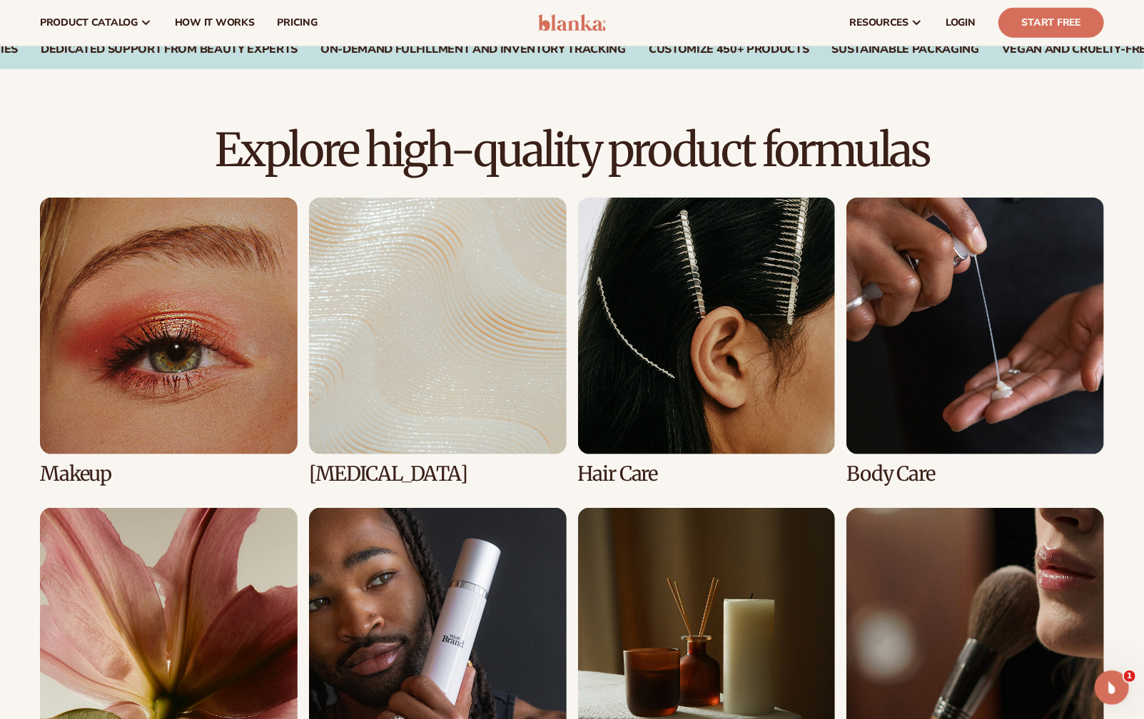
scroll to position [876, 0]
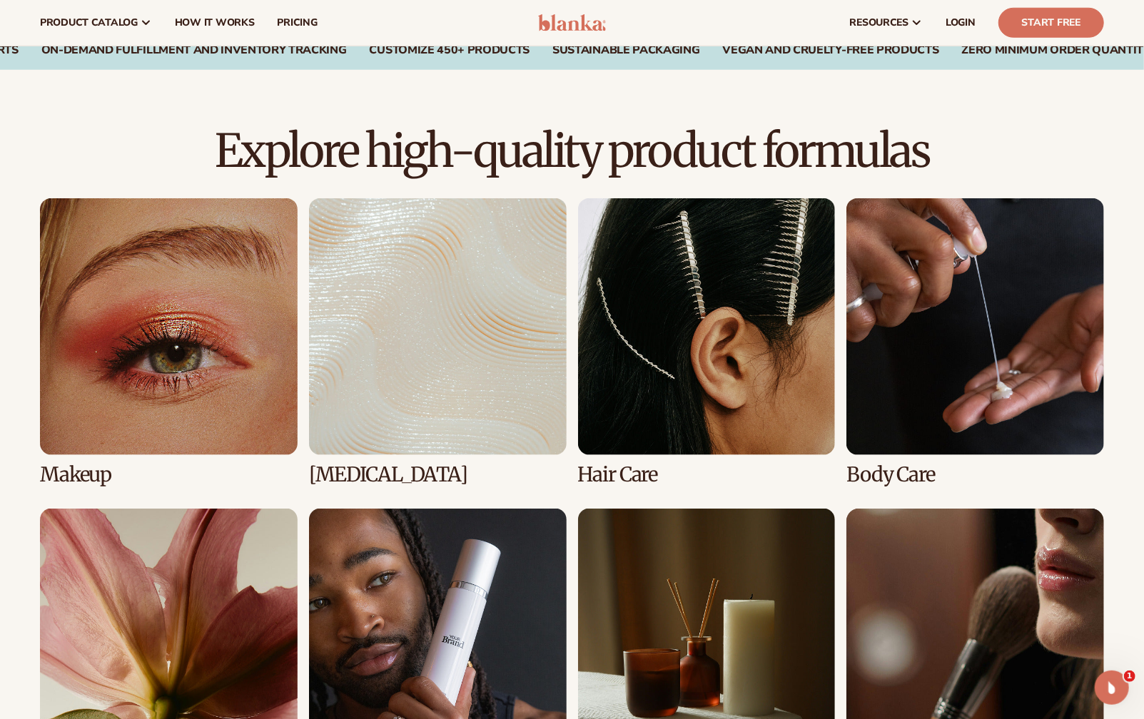
click at [427, 355] on link "2 / 8" at bounding box center [438, 342] width 258 height 288
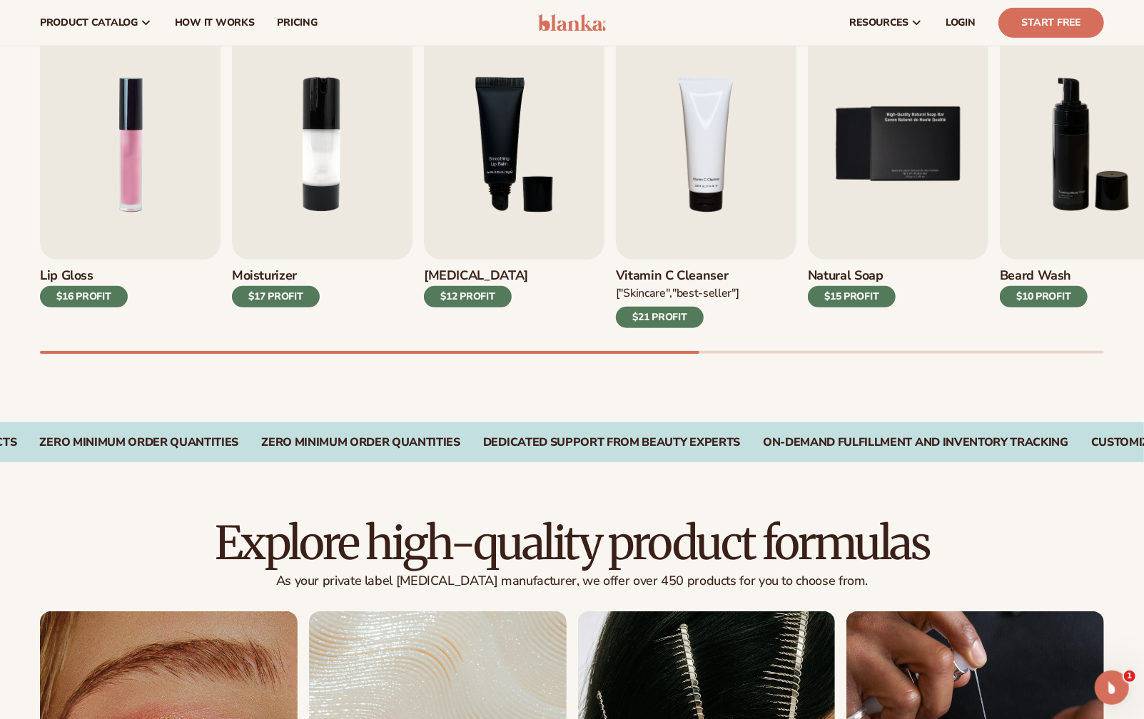
scroll to position [452, 0]
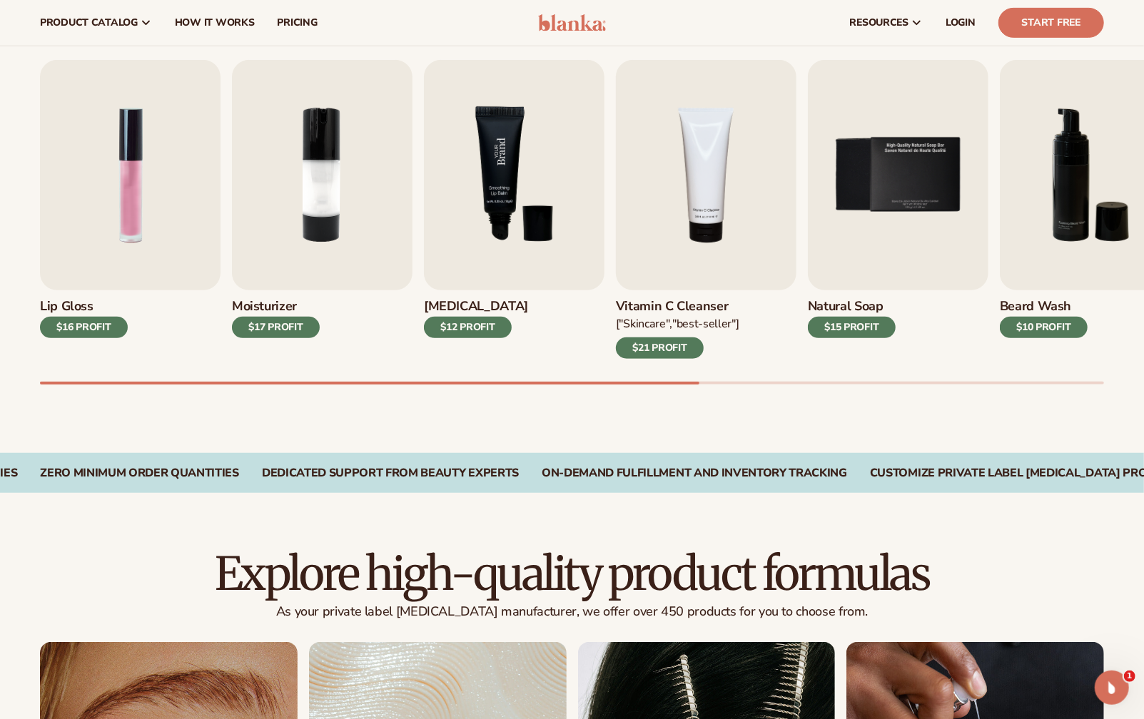
click at [495, 216] on img "3 / 9" at bounding box center [514, 175] width 181 height 230
click at [472, 330] on div "$12 PROFIT" at bounding box center [468, 327] width 88 height 21
click at [459, 309] on h3 "[MEDICAL_DATA]" at bounding box center [476, 307] width 104 height 16
click at [483, 212] on img "3 / 9" at bounding box center [514, 175] width 181 height 230
click at [350, 192] on img "2 / 9" at bounding box center [322, 175] width 181 height 230
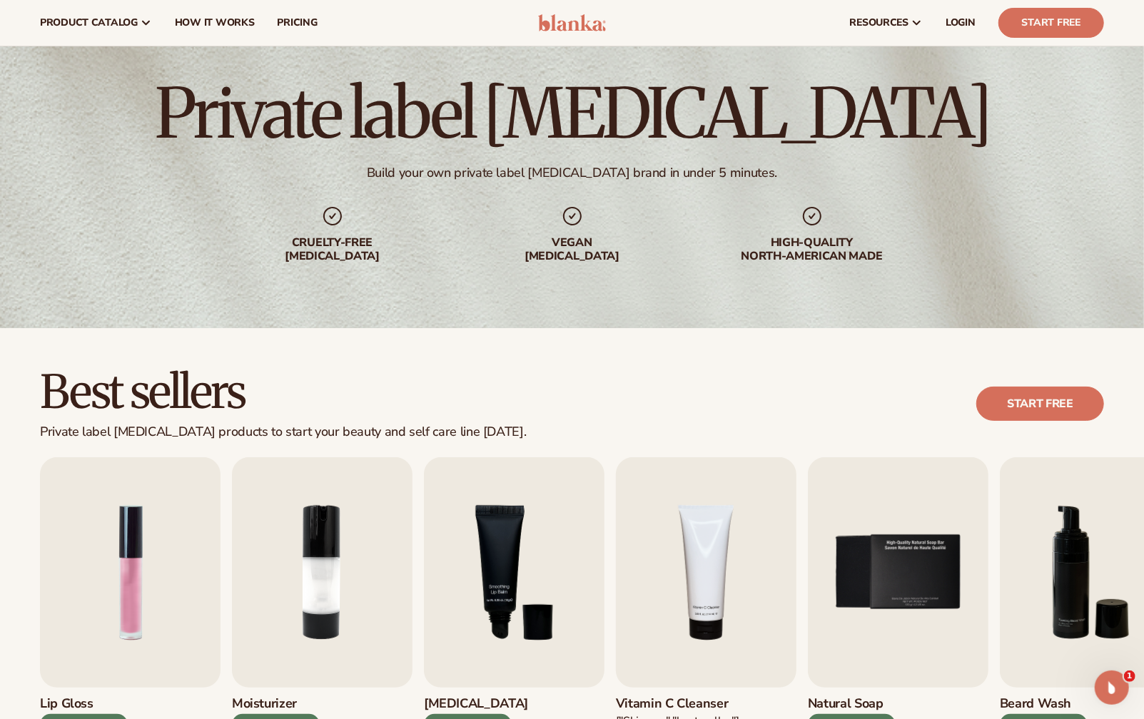
scroll to position [0, 0]
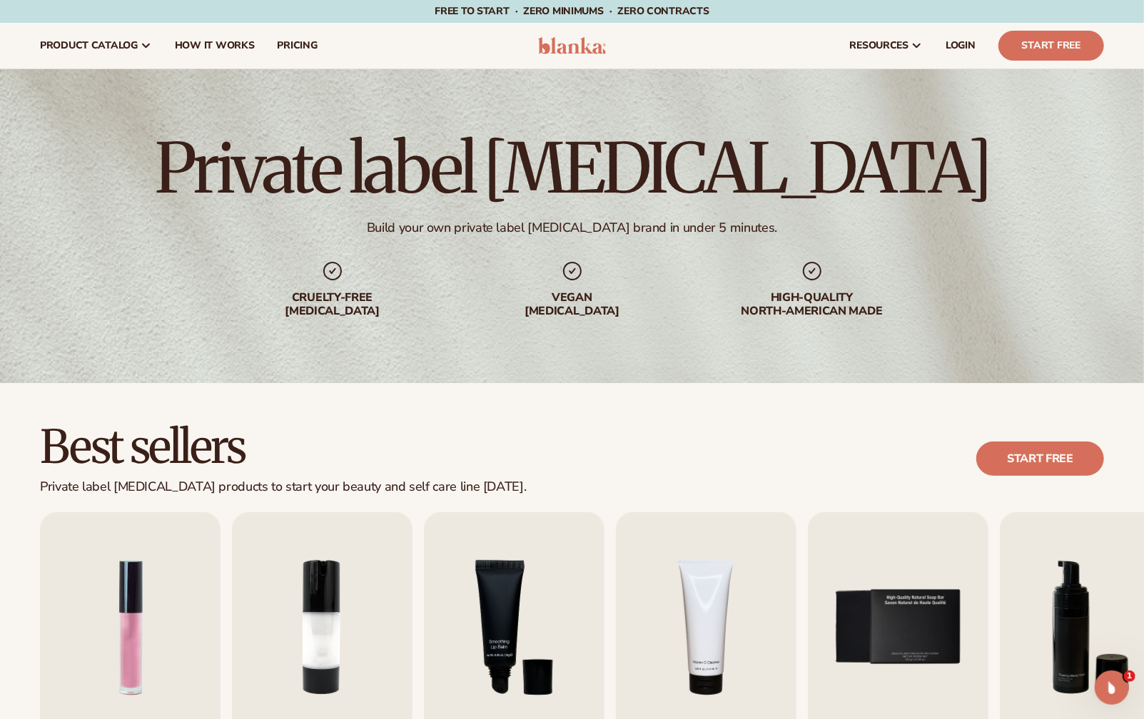
click at [557, 42] on img at bounding box center [572, 45] width 68 height 17
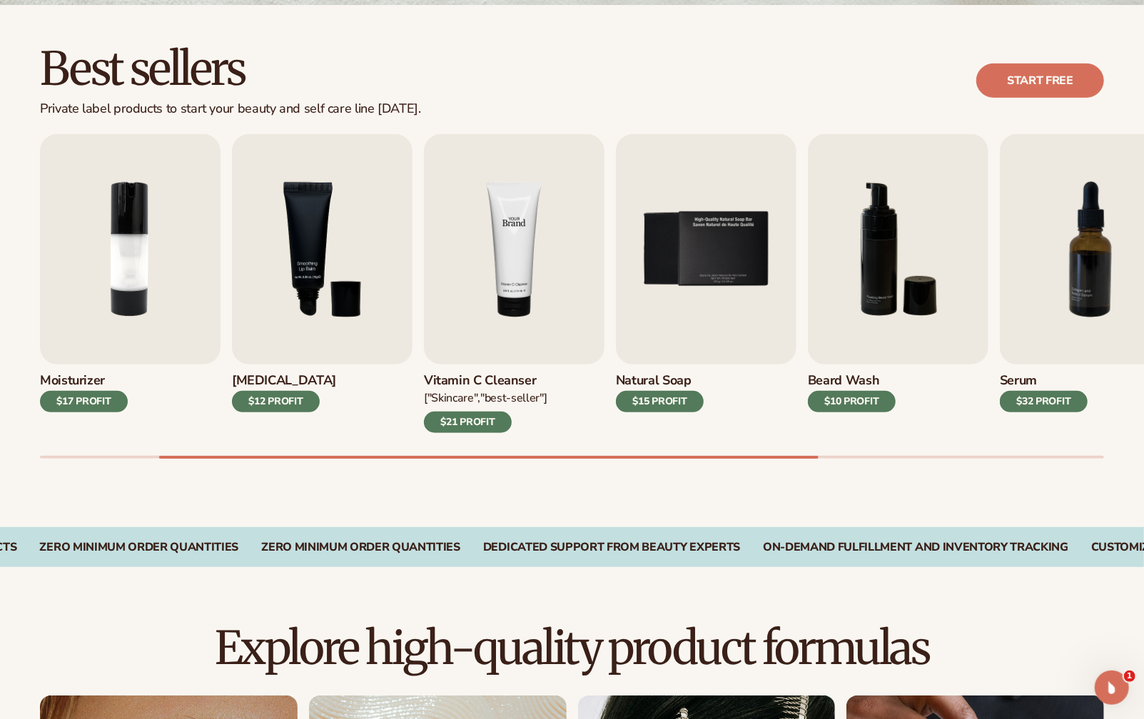
click at [534, 282] on img "4 / 9" at bounding box center [514, 249] width 181 height 230
click at [477, 424] on div "$21 PROFIT" at bounding box center [468, 422] width 88 height 21
click at [656, 402] on div "$15 PROFIT" at bounding box center [660, 401] width 88 height 21
click at [710, 253] on img "5 / 9" at bounding box center [706, 249] width 181 height 230
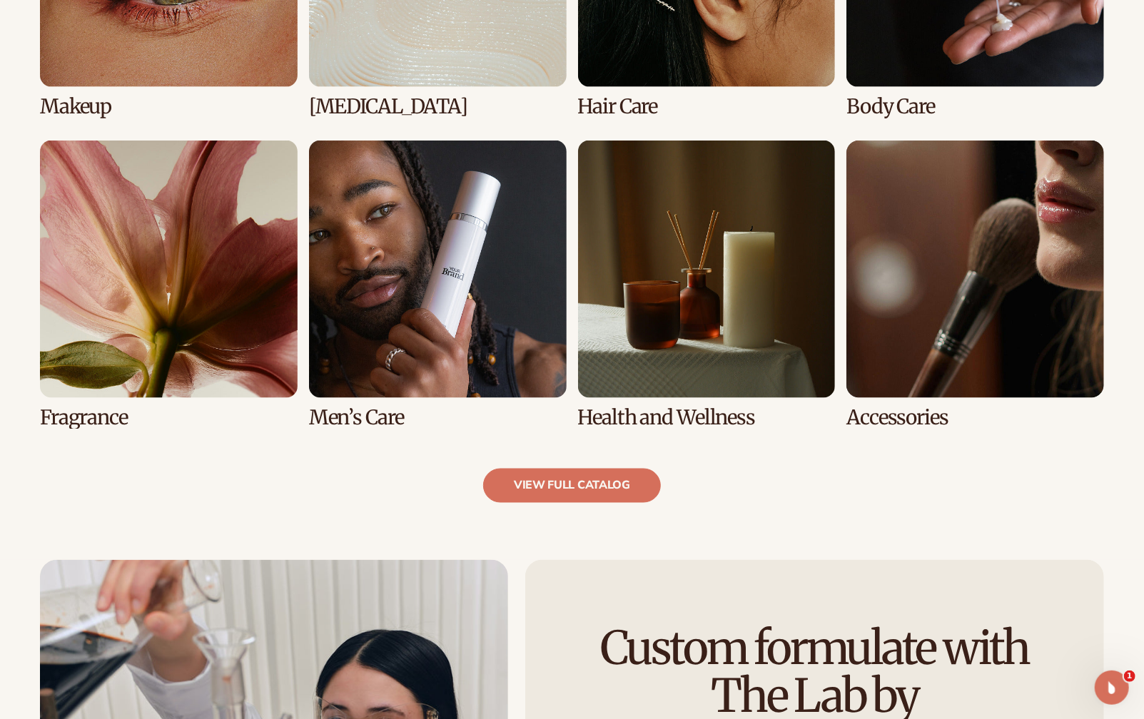
scroll to position [1616, 0]
